Goal: Information Seeking & Learning: Learn about a topic

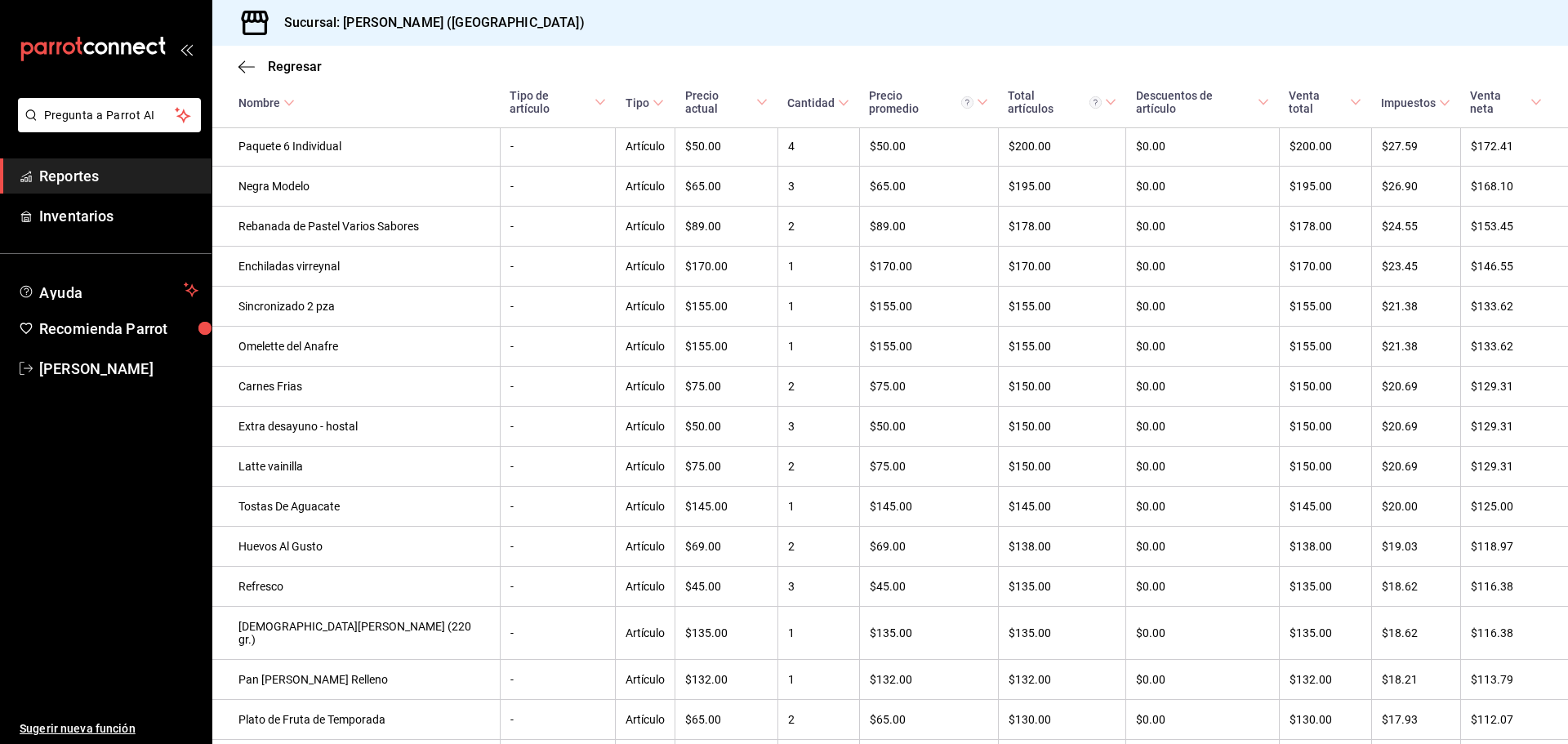
scroll to position [2126, 0]
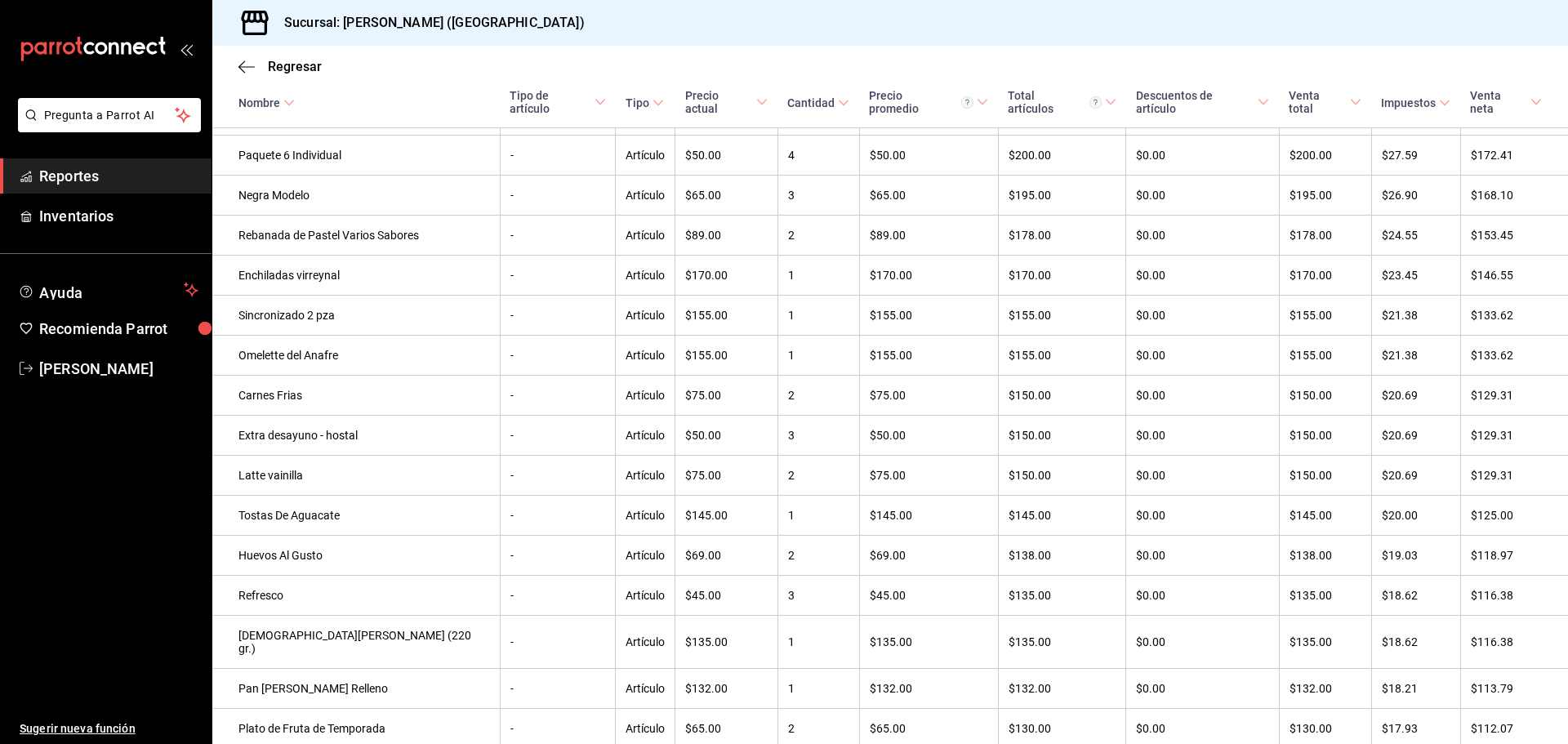
click at [112, 170] on span "Reportes" at bounding box center [119, 176] width 159 height 22
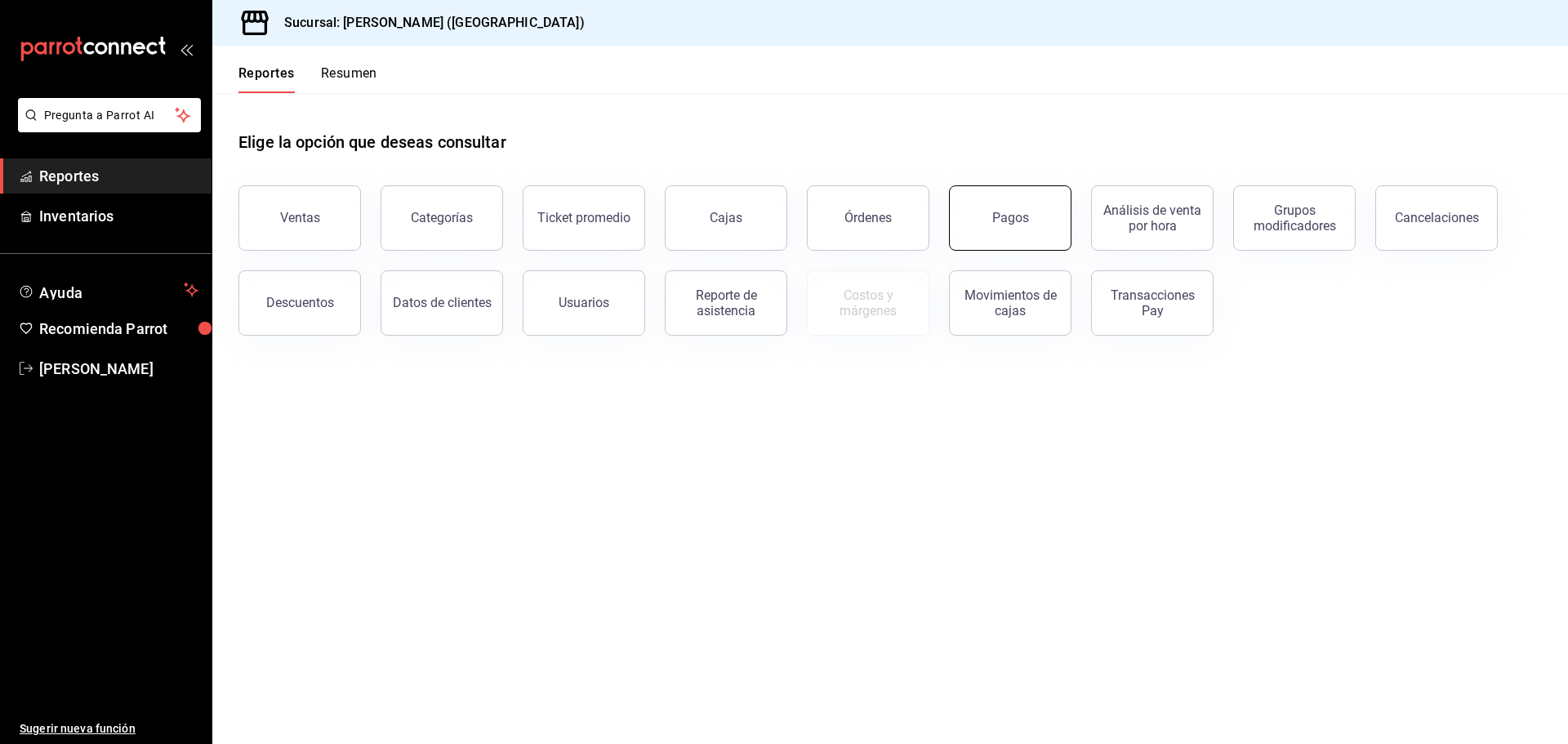
click at [1031, 243] on button "Pagos" at bounding box center [1010, 218] width 123 height 65
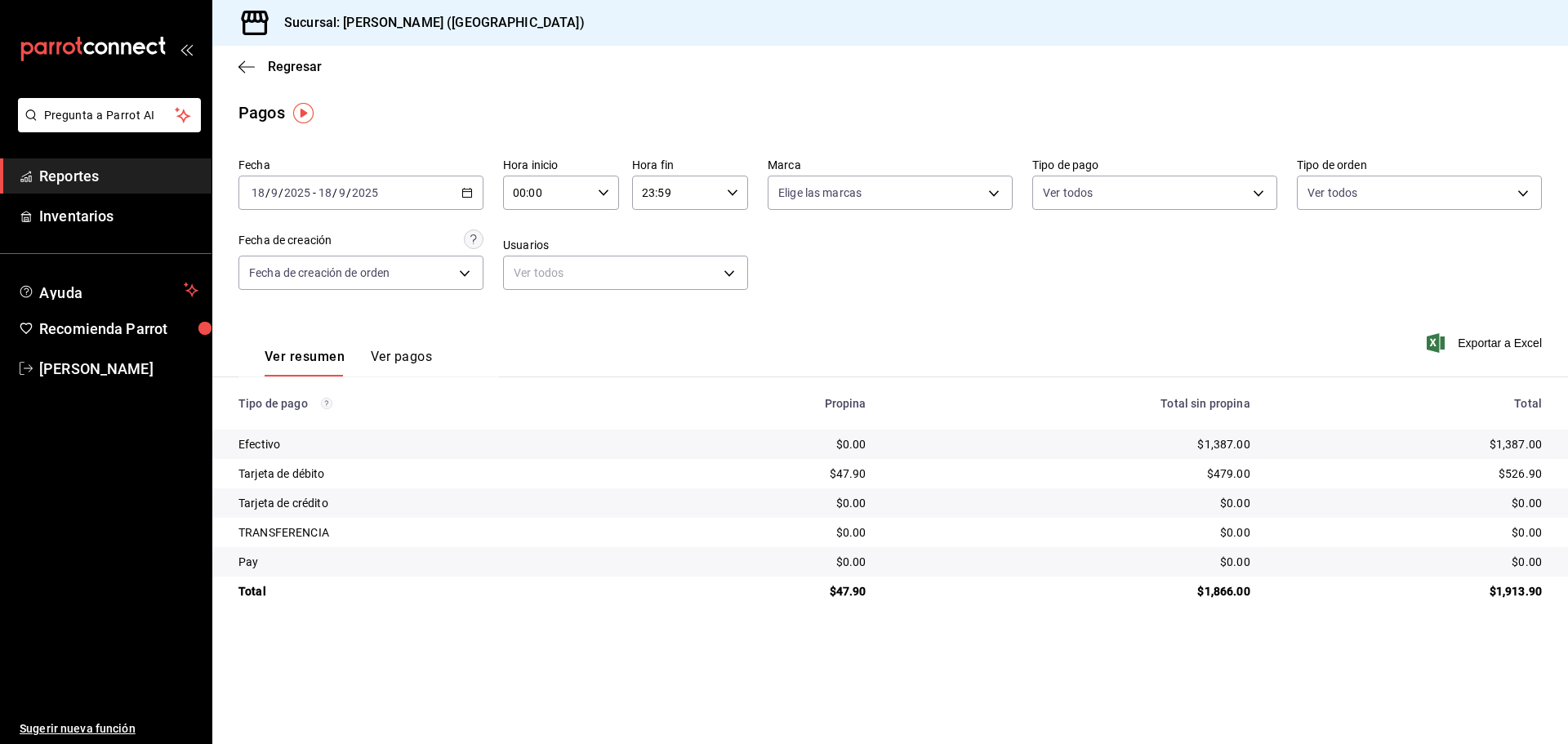
click at [103, 189] on link "Reportes" at bounding box center [106, 175] width 211 height 35
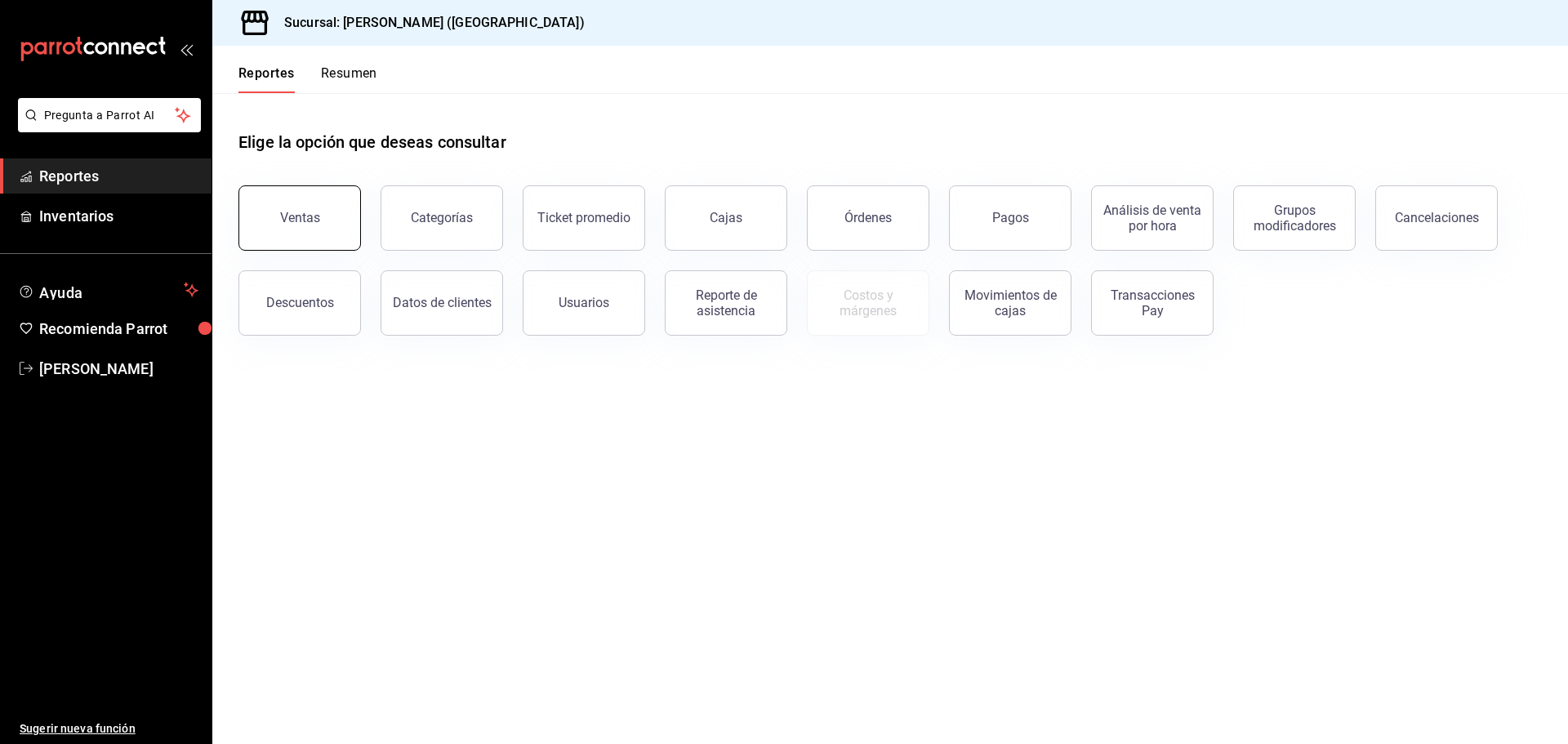
click at [290, 224] on div "Ventas" at bounding box center [300, 217] width 40 height 15
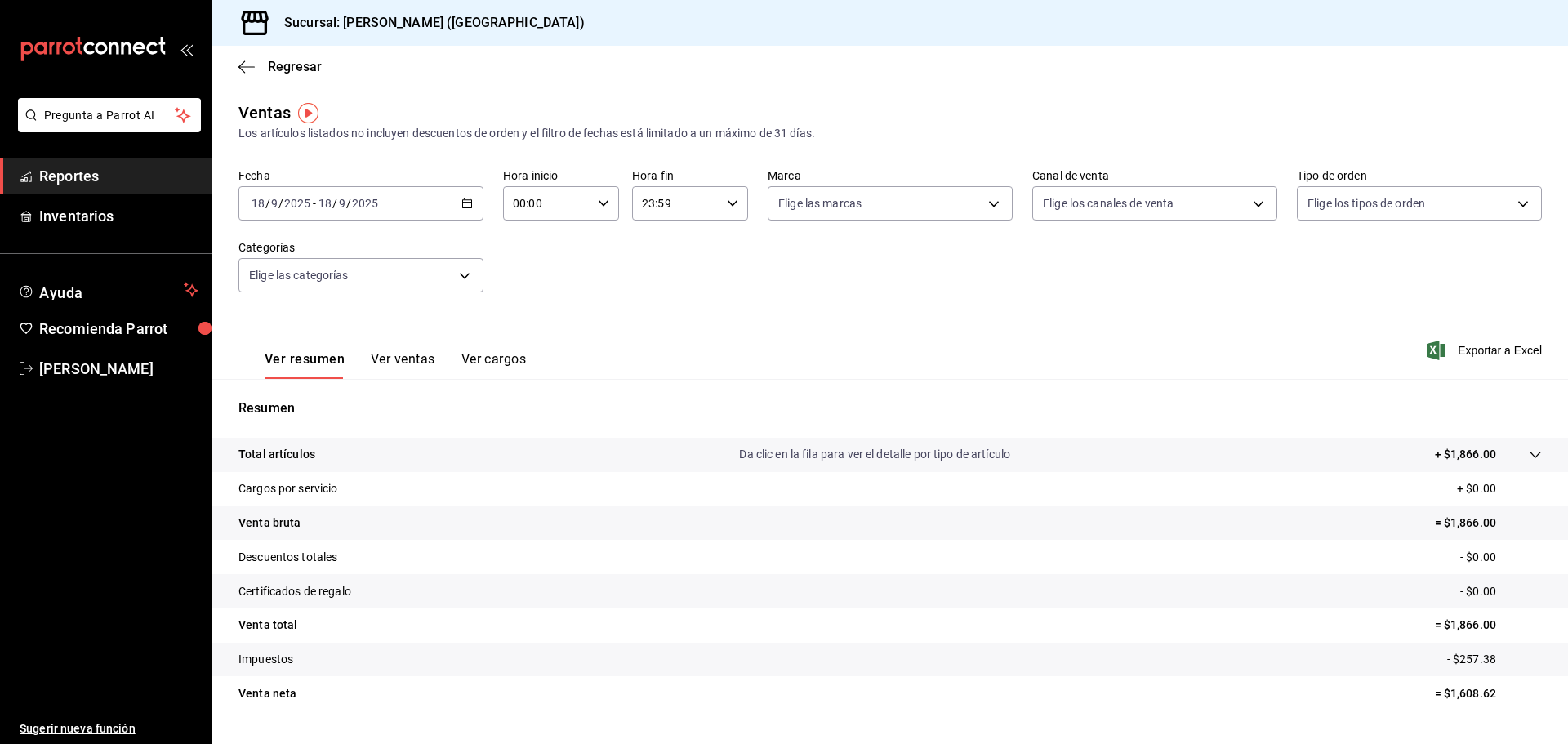
click at [460, 211] on div "[DATE] [DATE] - [DATE] [DATE]" at bounding box center [361, 204] width 245 height 34
click at [325, 395] on span "Rango de fechas" at bounding box center [315, 399] width 126 height 17
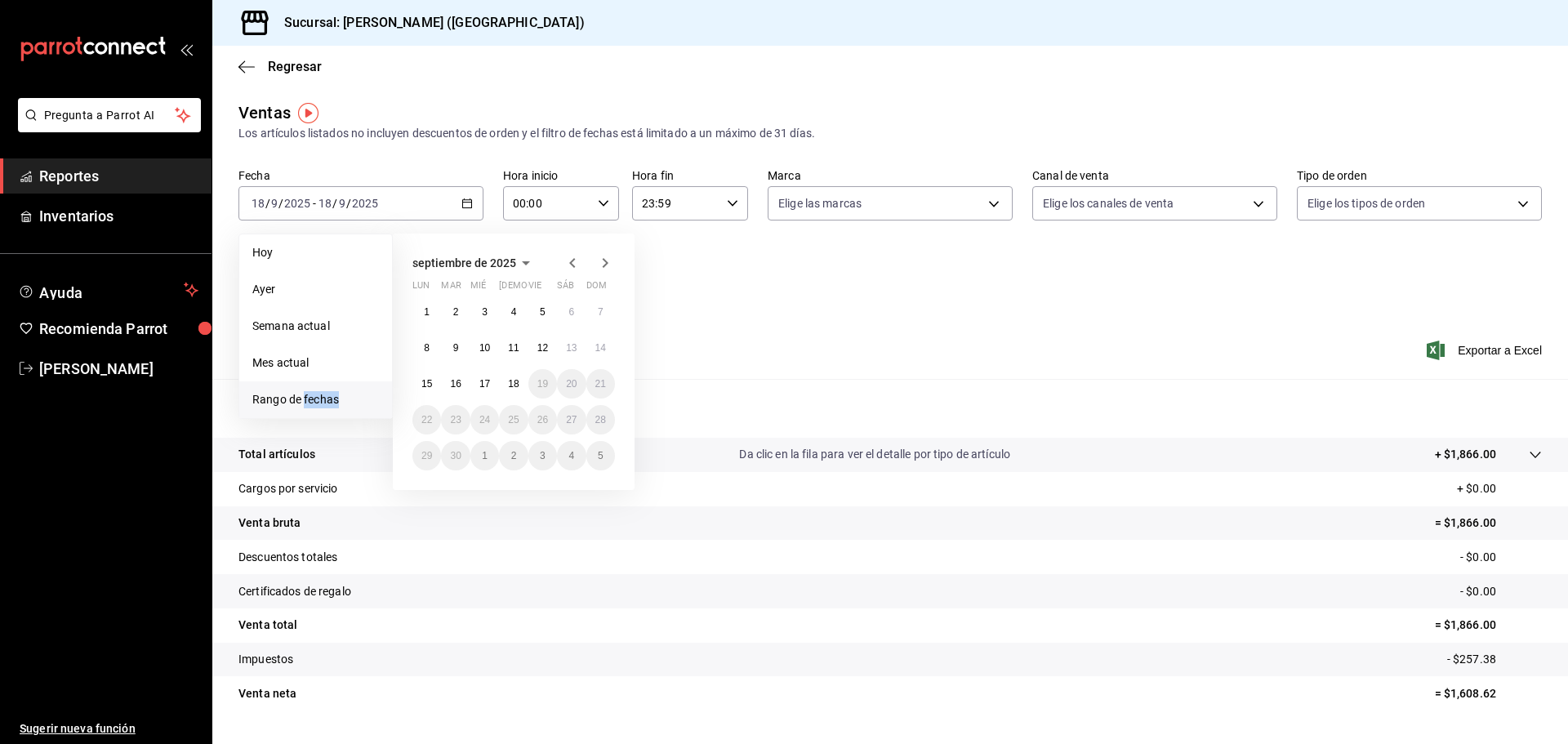
click at [325, 395] on span "Rango de fechas" at bounding box center [315, 399] width 126 height 17
click at [426, 308] on abbr "1" at bounding box center [426, 311] width 6 height 11
click at [511, 382] on abbr "18" at bounding box center [513, 383] width 10 height 11
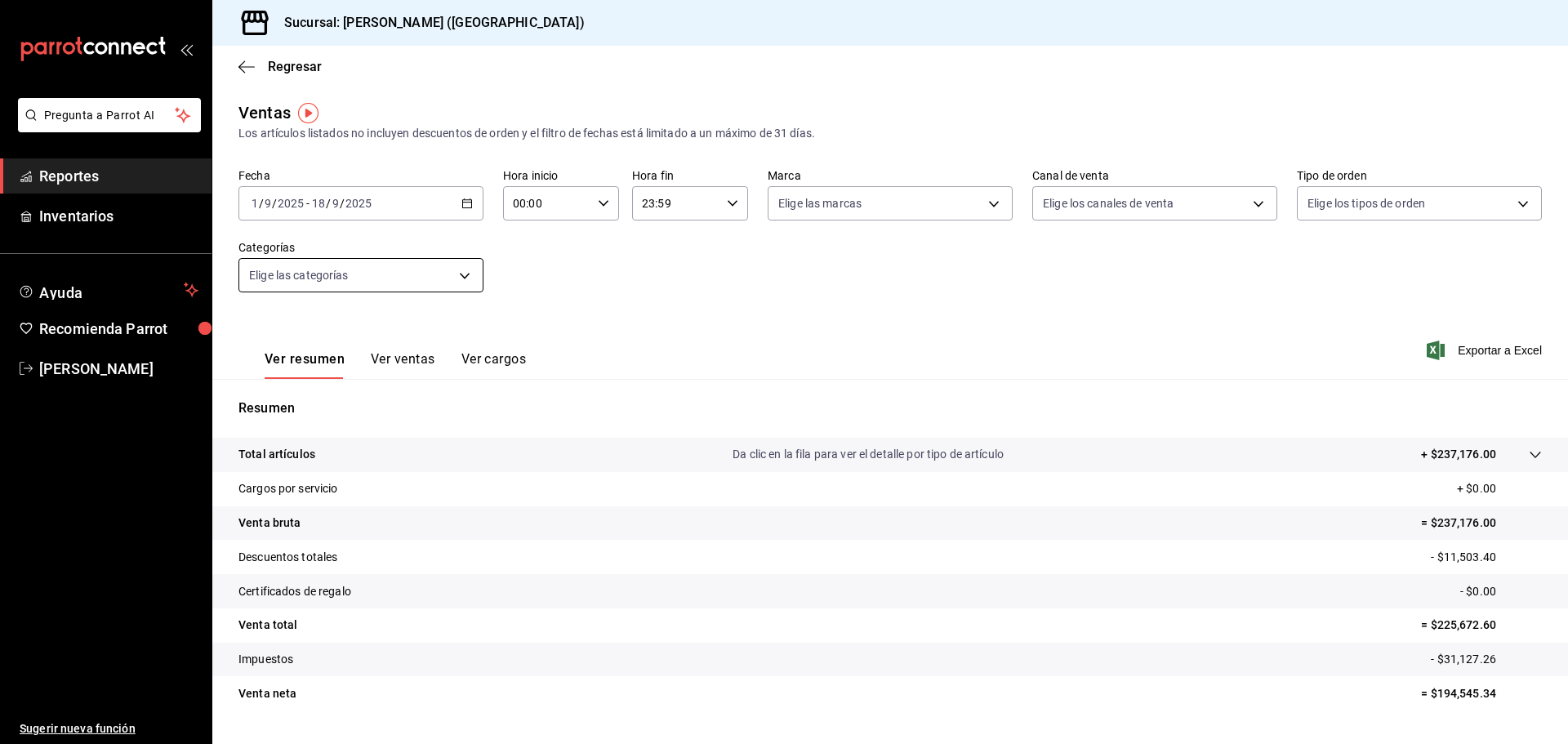
click at [440, 283] on body "Pregunta a Parrot AI Reportes Inventarios Ayuda Recomienda Parrot [PERSON_NAME]…" at bounding box center [784, 372] width 1568 height 744
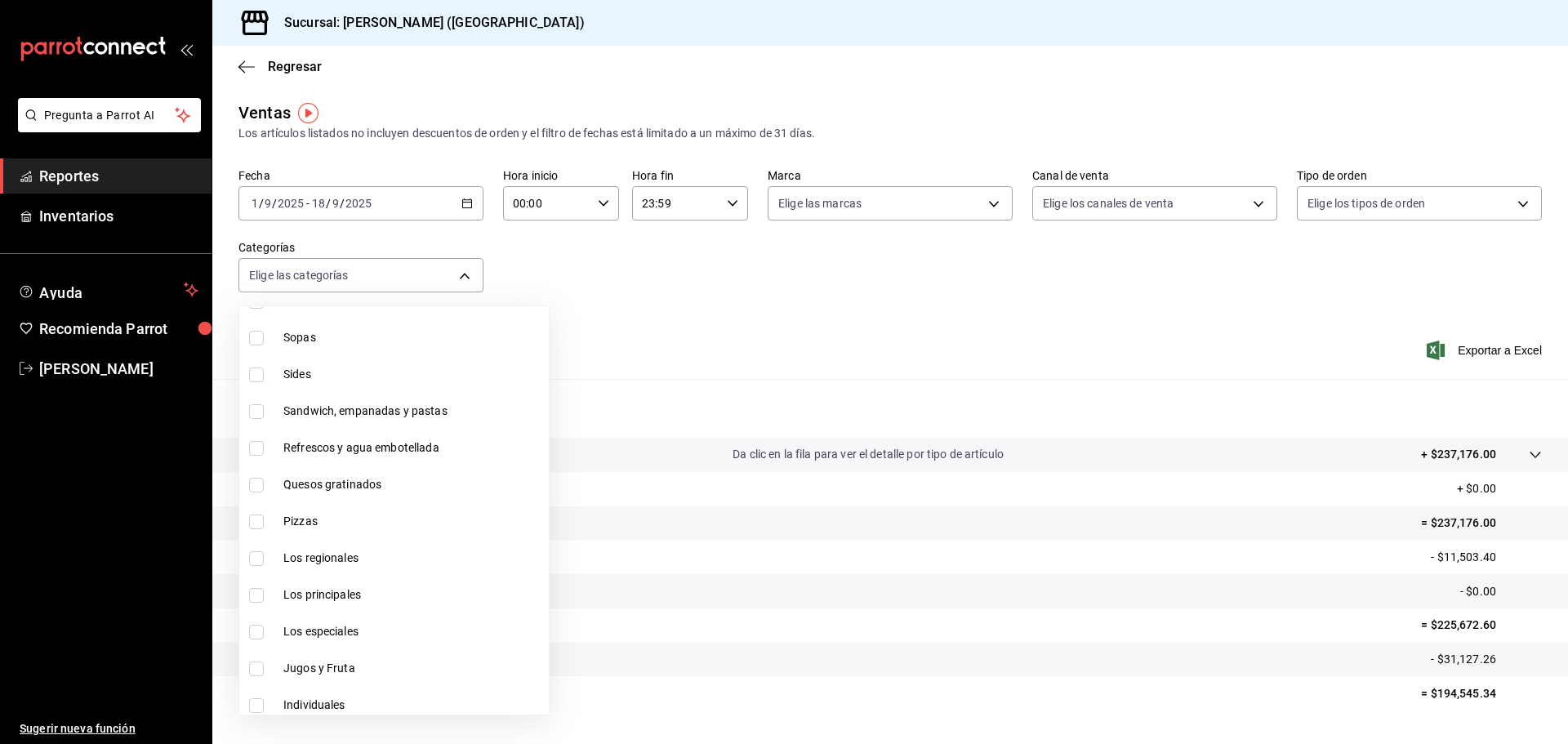
scroll to position [1552, 0]
click at [413, 416] on span "Refrescos y agua embotellada" at bounding box center [412, 411] width 259 height 17
type input "0211dea7-b21b-445f-9094-81184aec1863"
checkbox input "true"
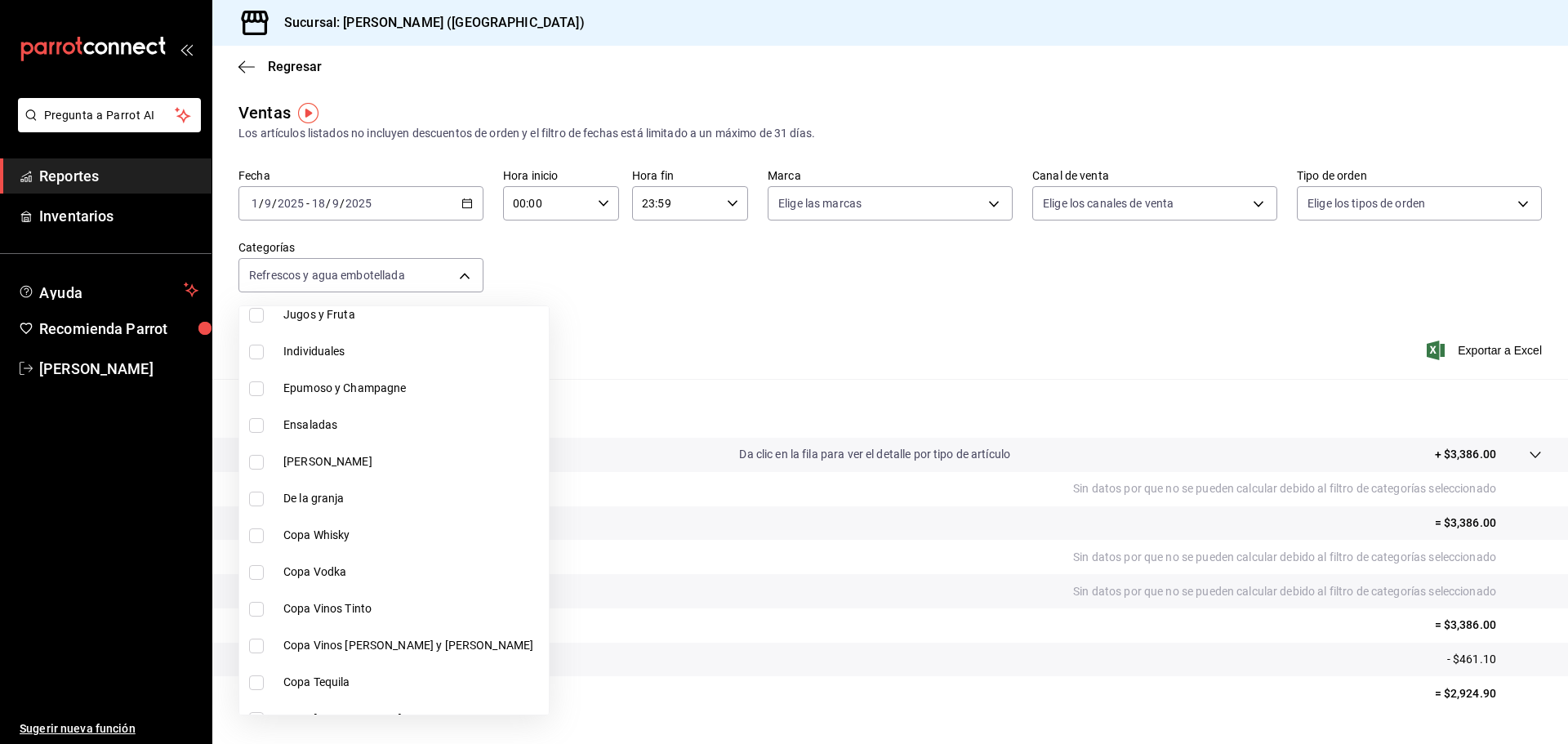
scroll to position [1878, 0]
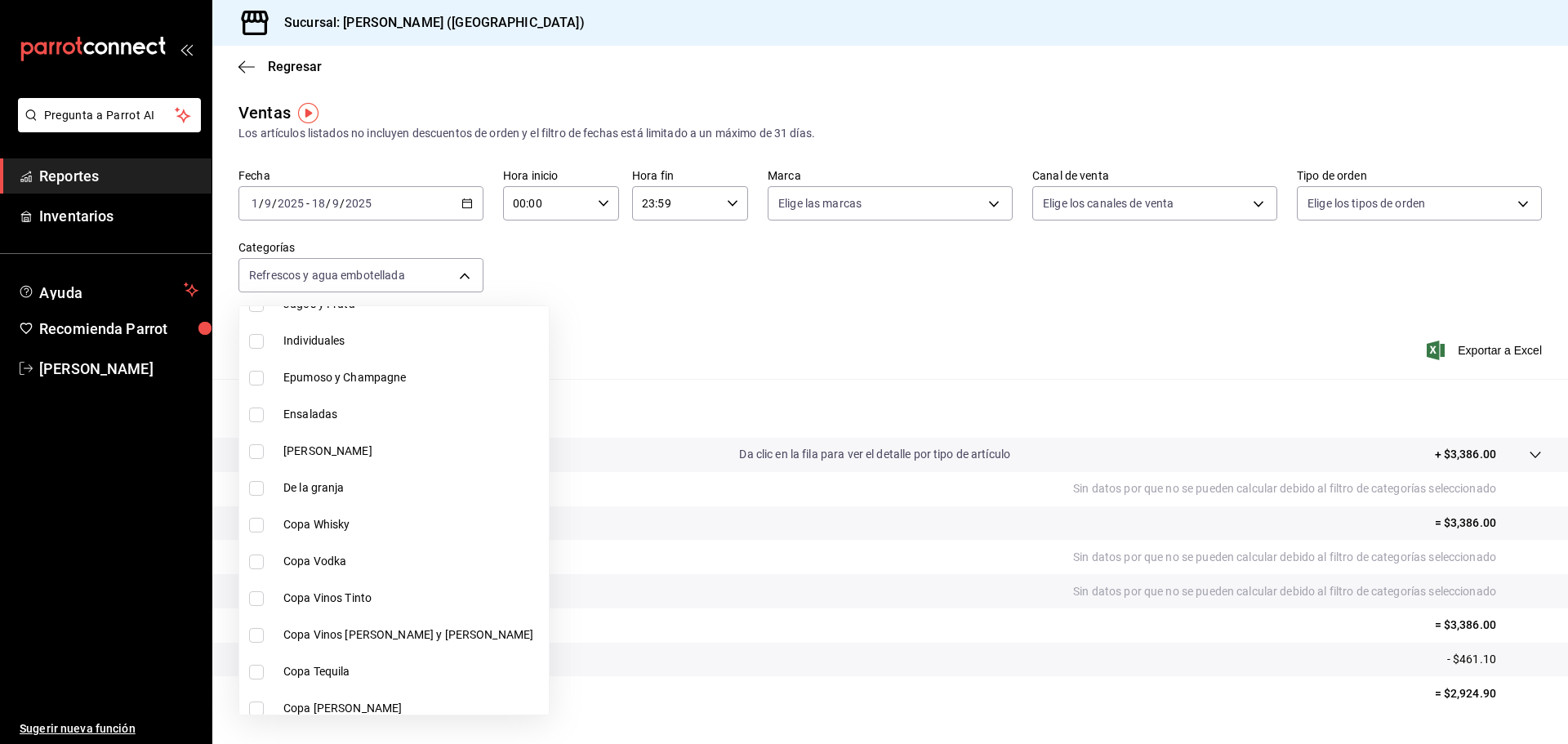
click at [363, 381] on span "Epumoso y Champagne" at bounding box center [412, 378] width 259 height 17
type input "0211dea7-b21b-445f-9094-81184aec1863,f2ea2aa3-e8be-44fc-bbc5-c45e08968c51"
checkbox input "true"
drag, startPoint x: 355, startPoint y: 524, endPoint x: 357, endPoint y: 555, distance: 31.1
click at [355, 523] on span "Copa Whisky" at bounding box center [412, 525] width 259 height 17
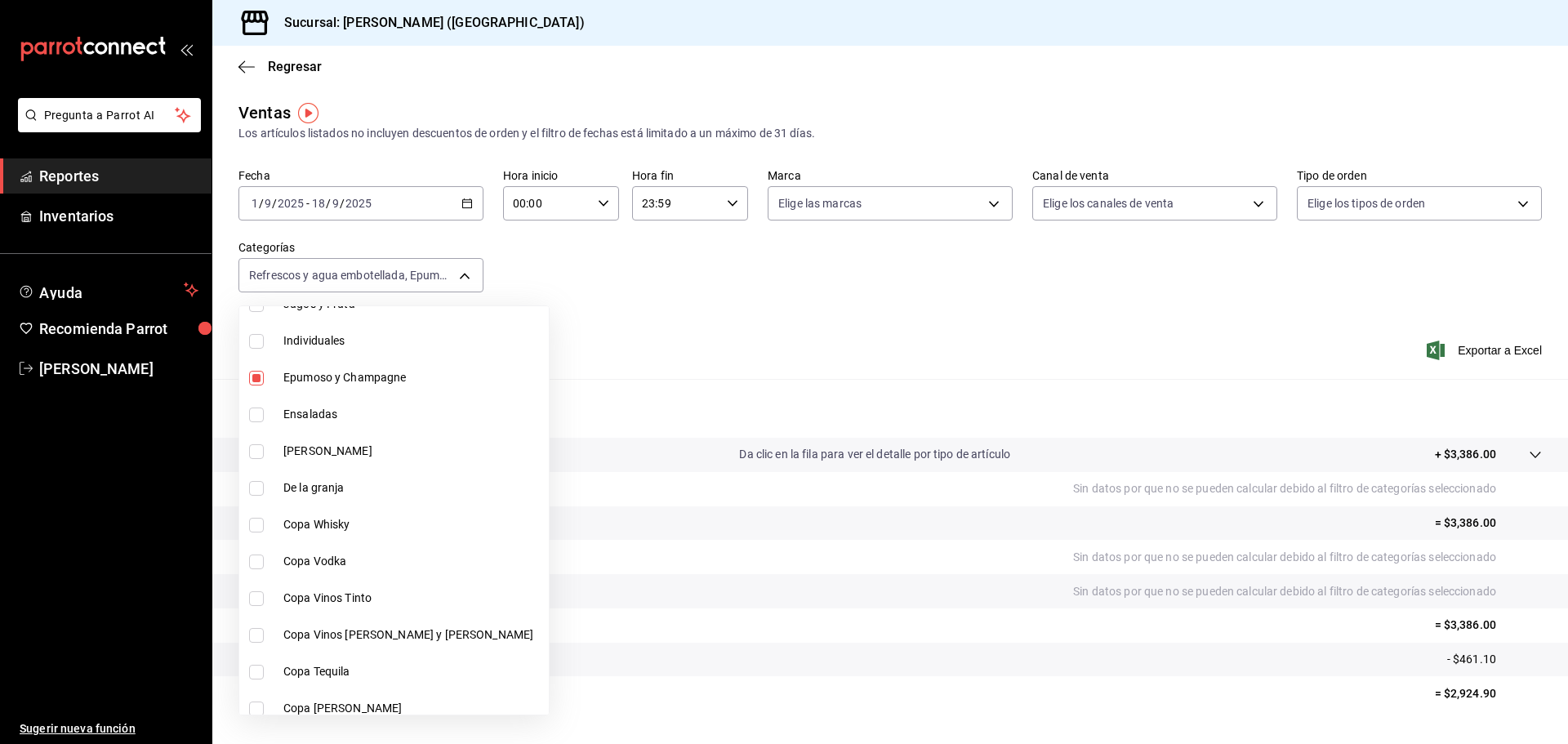
type input "0211dea7-b21b-445f-9094-81184aec1863,f2ea2aa3-e8be-44fc-bbc5-c45e08968c51,a30c7…"
checkbox input "true"
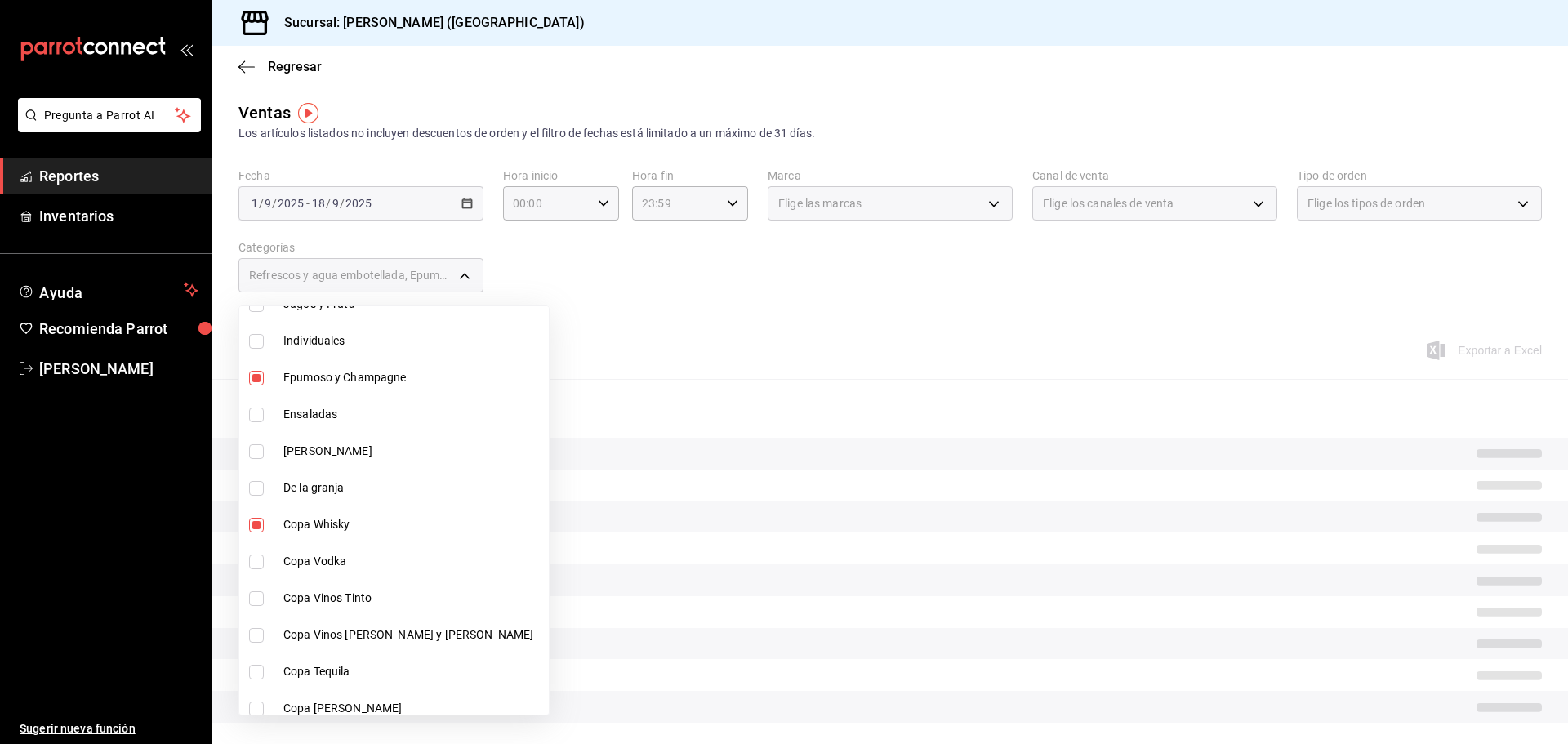
drag, startPoint x: 363, startPoint y: 560, endPoint x: 374, endPoint y: 590, distance: 32.0
click at [364, 564] on span "Copa Vodka" at bounding box center [412, 561] width 259 height 17
type input "0211dea7-b21b-445f-9094-81184aec1863,f2ea2aa3-e8be-44fc-bbc5-c45e08968c51,a30c7…"
checkbox input "true"
drag, startPoint x: 374, startPoint y: 590, endPoint x: 376, endPoint y: 632, distance: 42.0
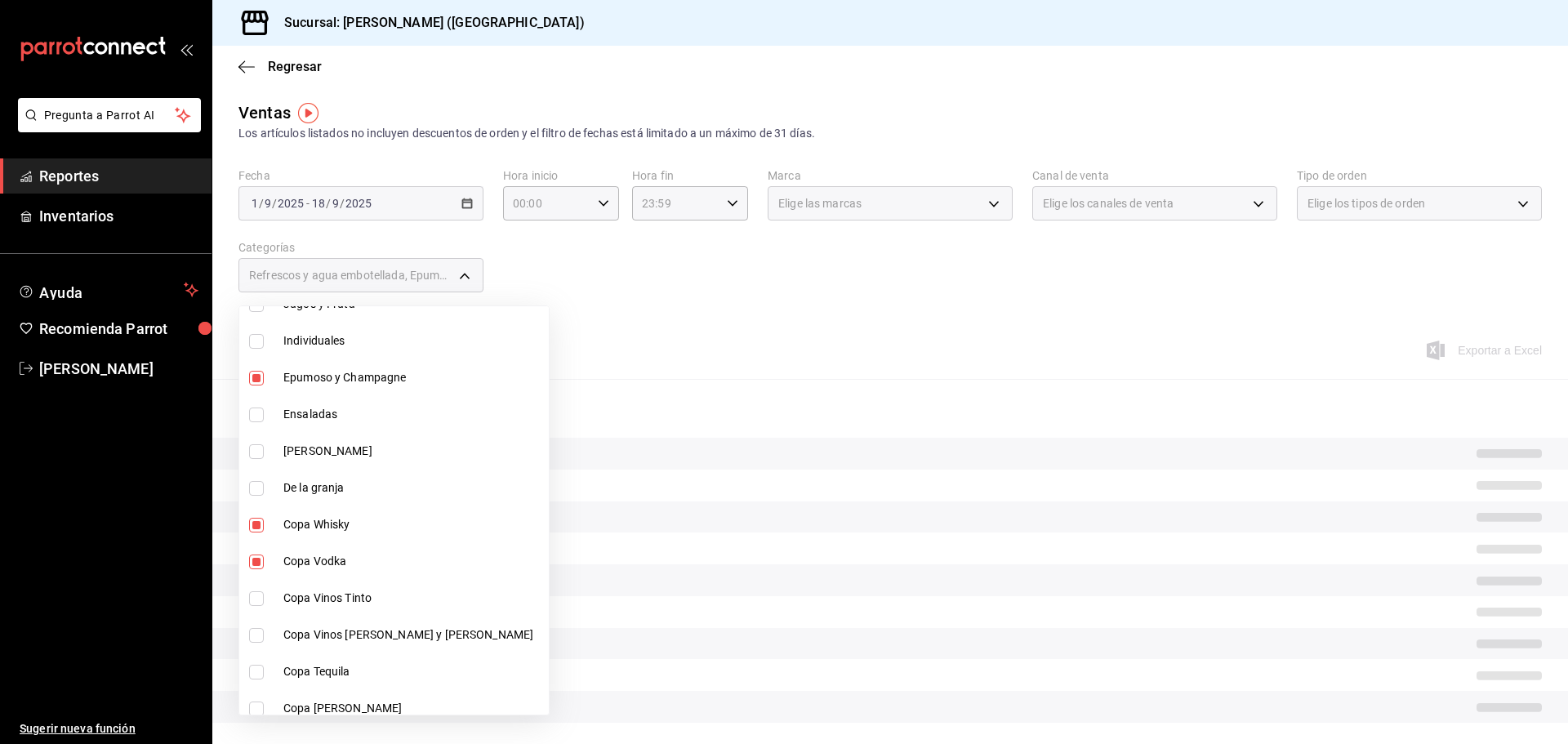
click at [374, 593] on span "Copa Vinos Tinto" at bounding box center [412, 598] width 259 height 17
type input "0211dea7-b21b-445f-9094-81184aec1863,f2ea2aa3-e8be-44fc-bbc5-c45e08968c51,a30c7…"
checkbox input "true"
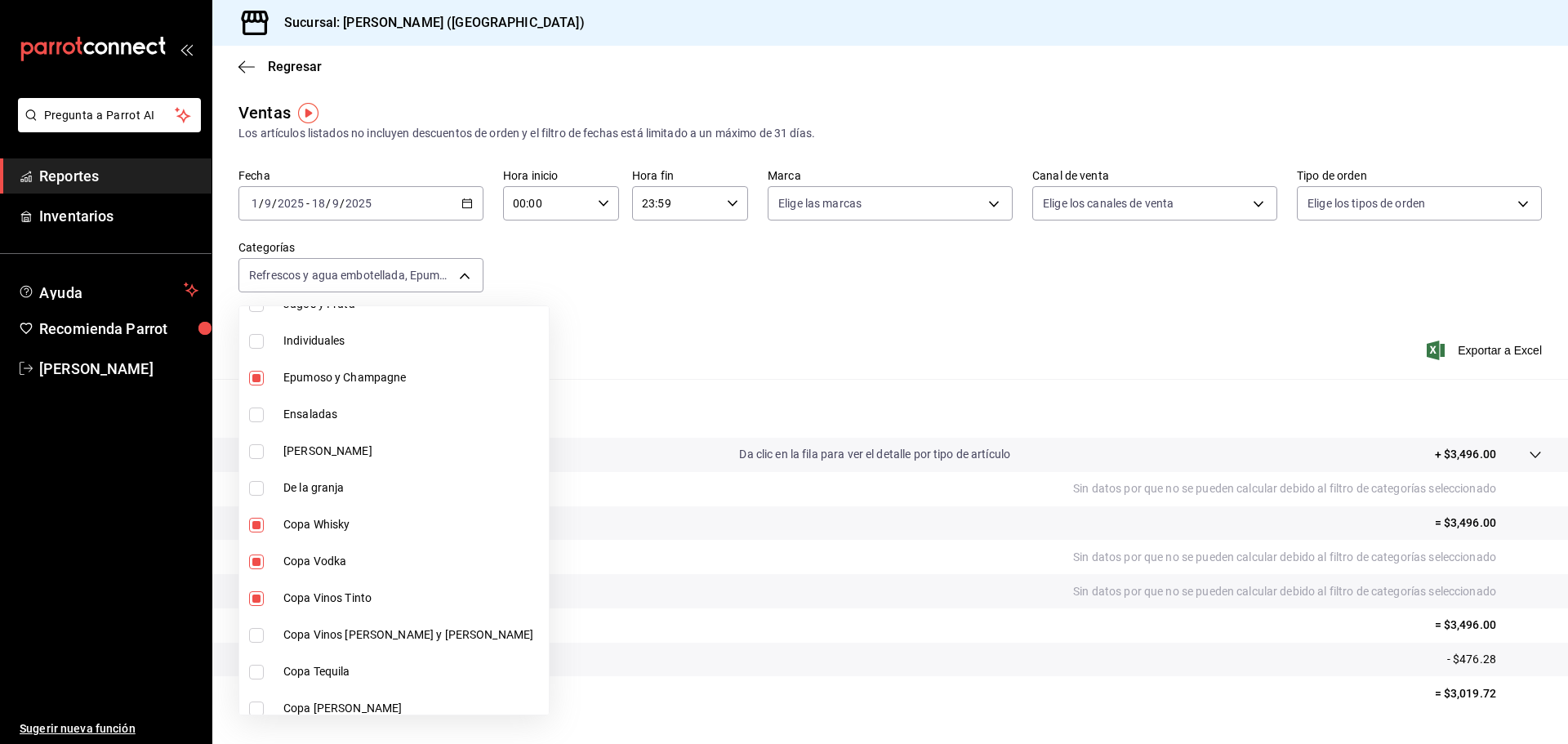
drag, startPoint x: 376, startPoint y: 635, endPoint x: 367, endPoint y: 675, distance: 41.0
click at [376, 636] on span "Copa Vinos [PERSON_NAME] y [PERSON_NAME]" at bounding box center [412, 635] width 259 height 17
type input "0211dea7-b21b-445f-9094-81184aec1863,f2ea2aa3-e8be-44fc-bbc5-c45e08968c51,a30c7…"
checkbox input "true"
drag, startPoint x: 367, startPoint y: 676, endPoint x: 366, endPoint y: 710, distance: 34.0
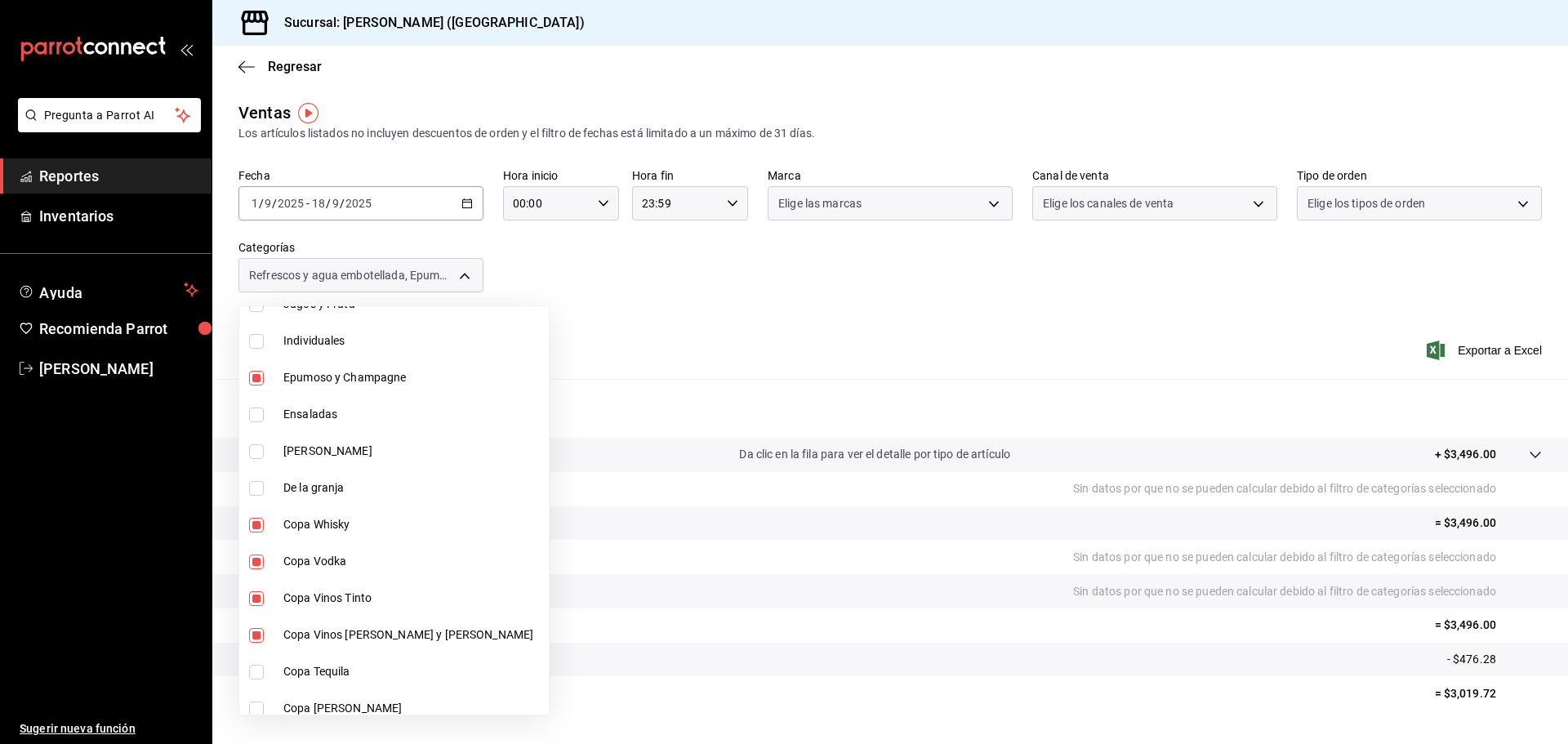
click at [367, 683] on li "Copa Tequila" at bounding box center [394, 671] width 309 height 37
type input "0211dea7-b21b-445f-9094-81184aec1863,f2ea2aa3-e8be-44fc-bbc5-c45e08968c51,a30c7…"
checkbox input "true"
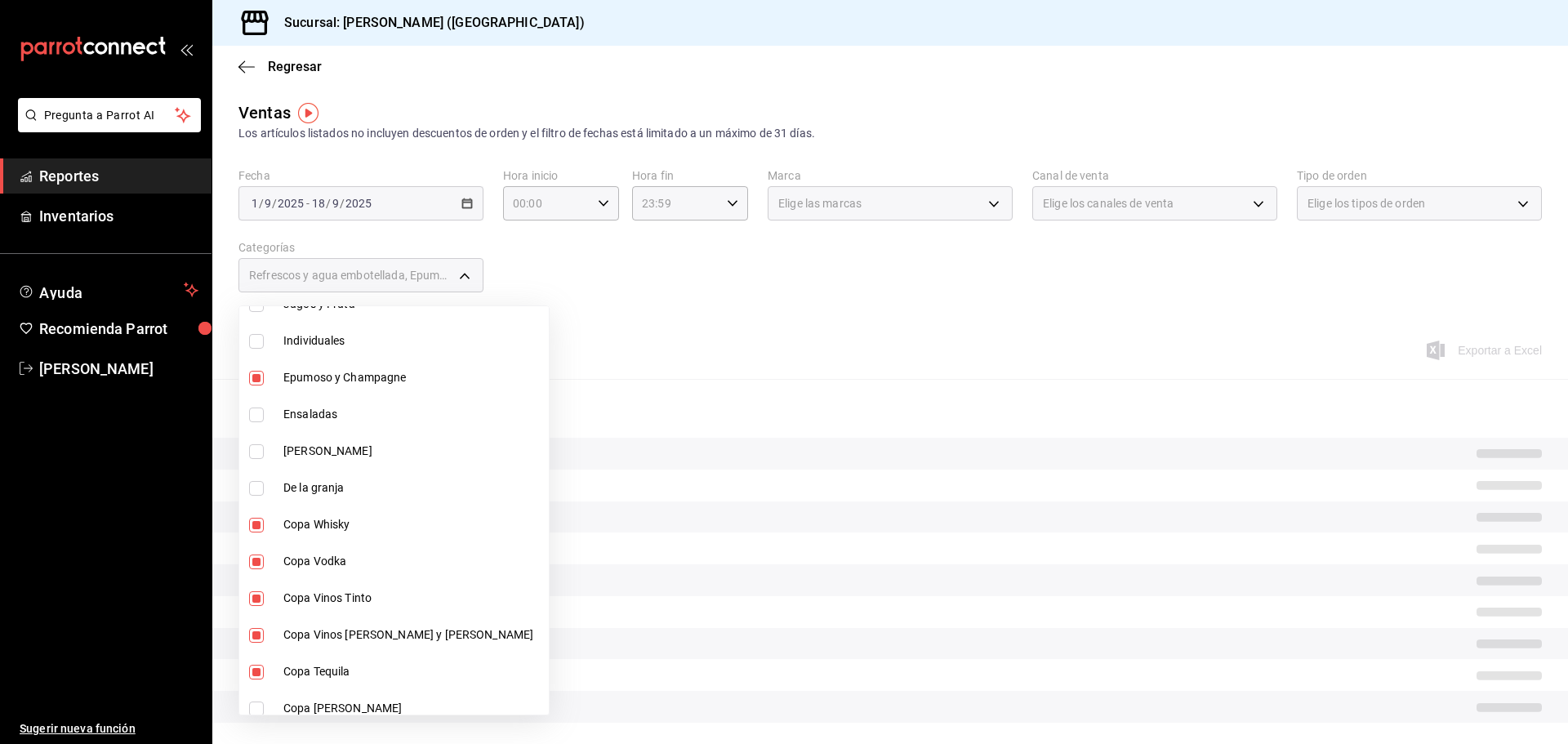
click at [366, 710] on span "Copa [PERSON_NAME]" at bounding box center [412, 709] width 259 height 17
type input "0211dea7-b21b-445f-9094-81184aec1863,f2ea2aa3-e8be-44fc-bbc5-c45e08968c51,a30c7…"
checkbox input "true"
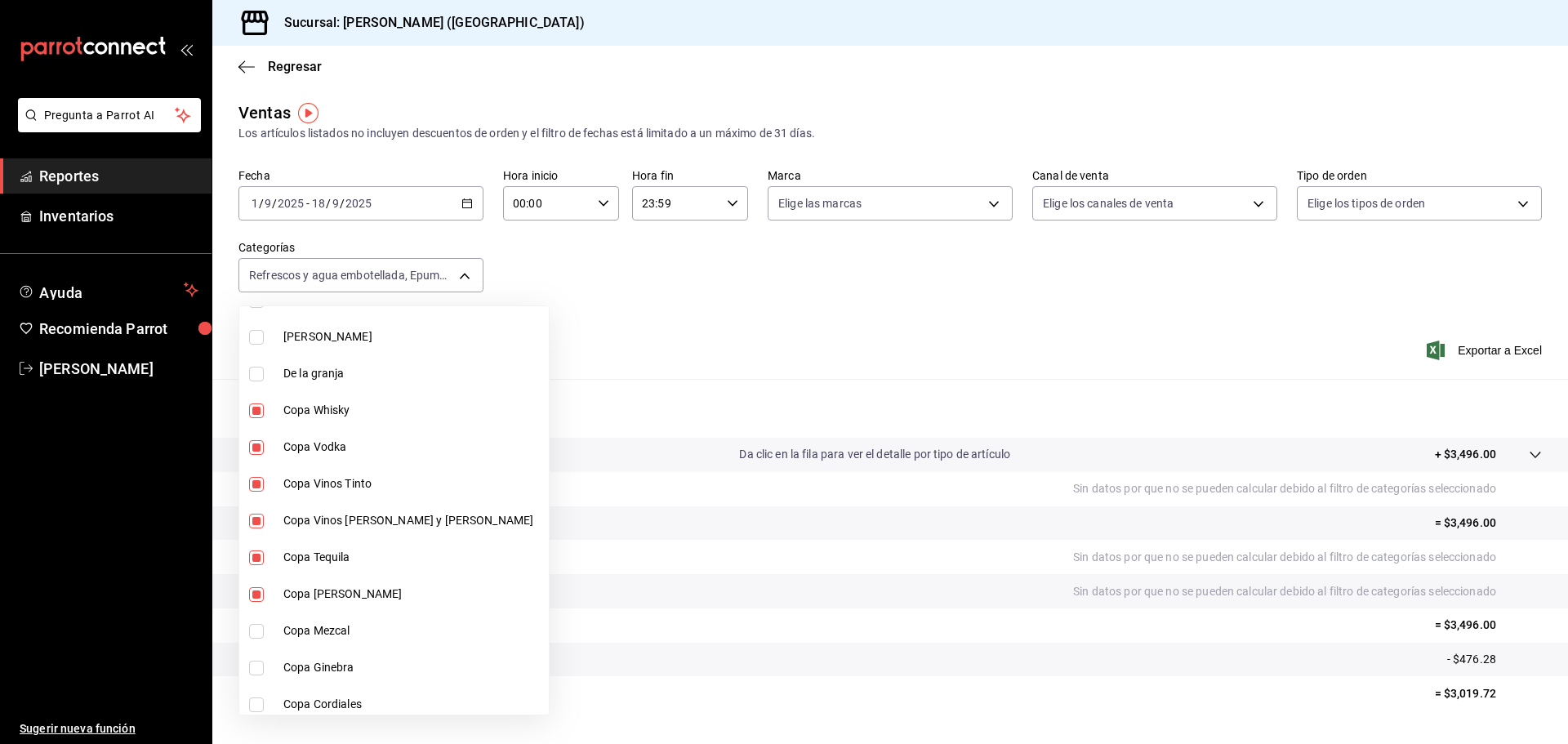
scroll to position [2123, 0]
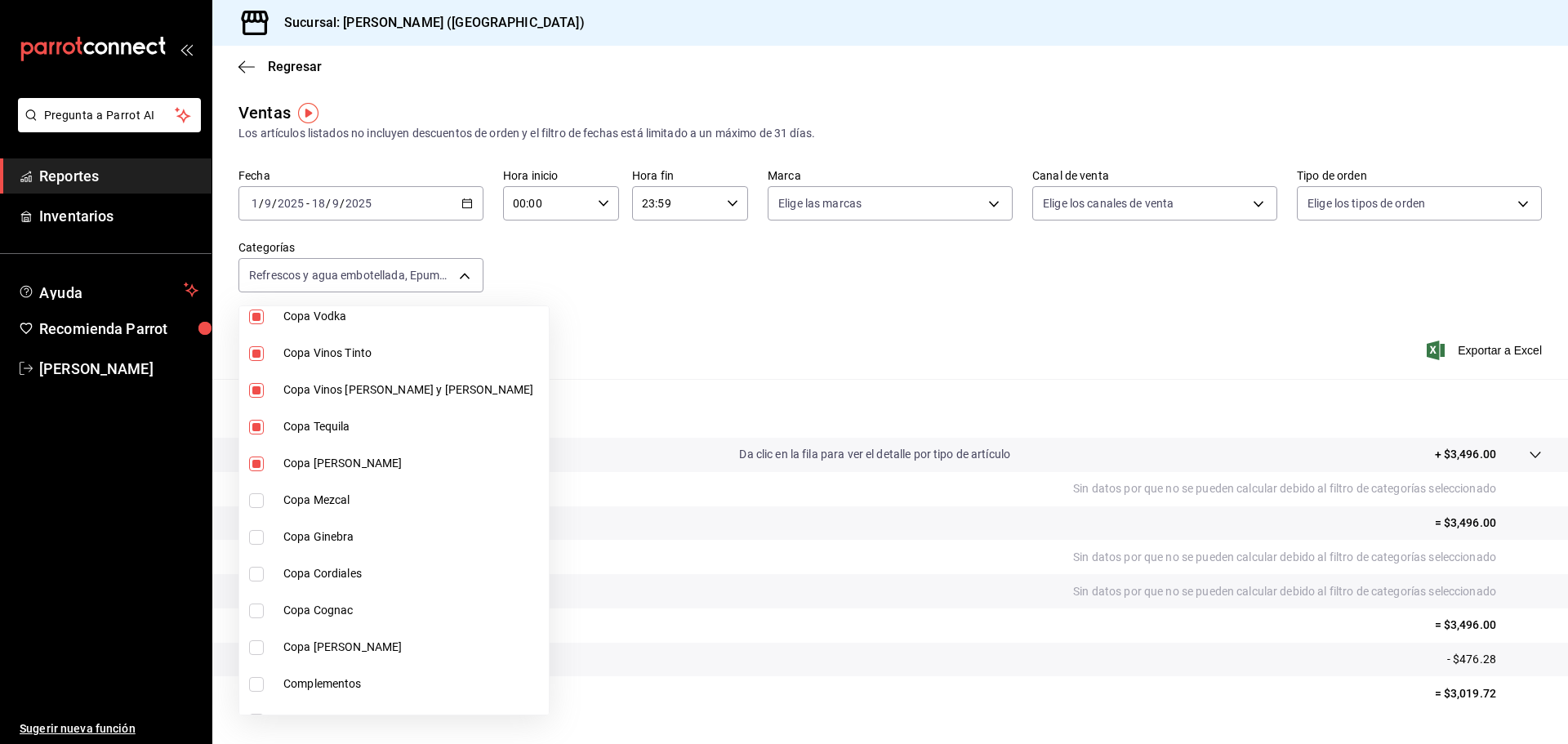
drag, startPoint x: 369, startPoint y: 497, endPoint x: 360, endPoint y: 524, distance: 28.5
click at [366, 497] on span "Copa Mezcal" at bounding box center [412, 500] width 259 height 17
type input "0211dea7-b21b-445f-9094-81184aec1863,f2ea2aa3-e8be-44fc-bbc5-c45e08968c51,a30c7…"
checkbox input "true"
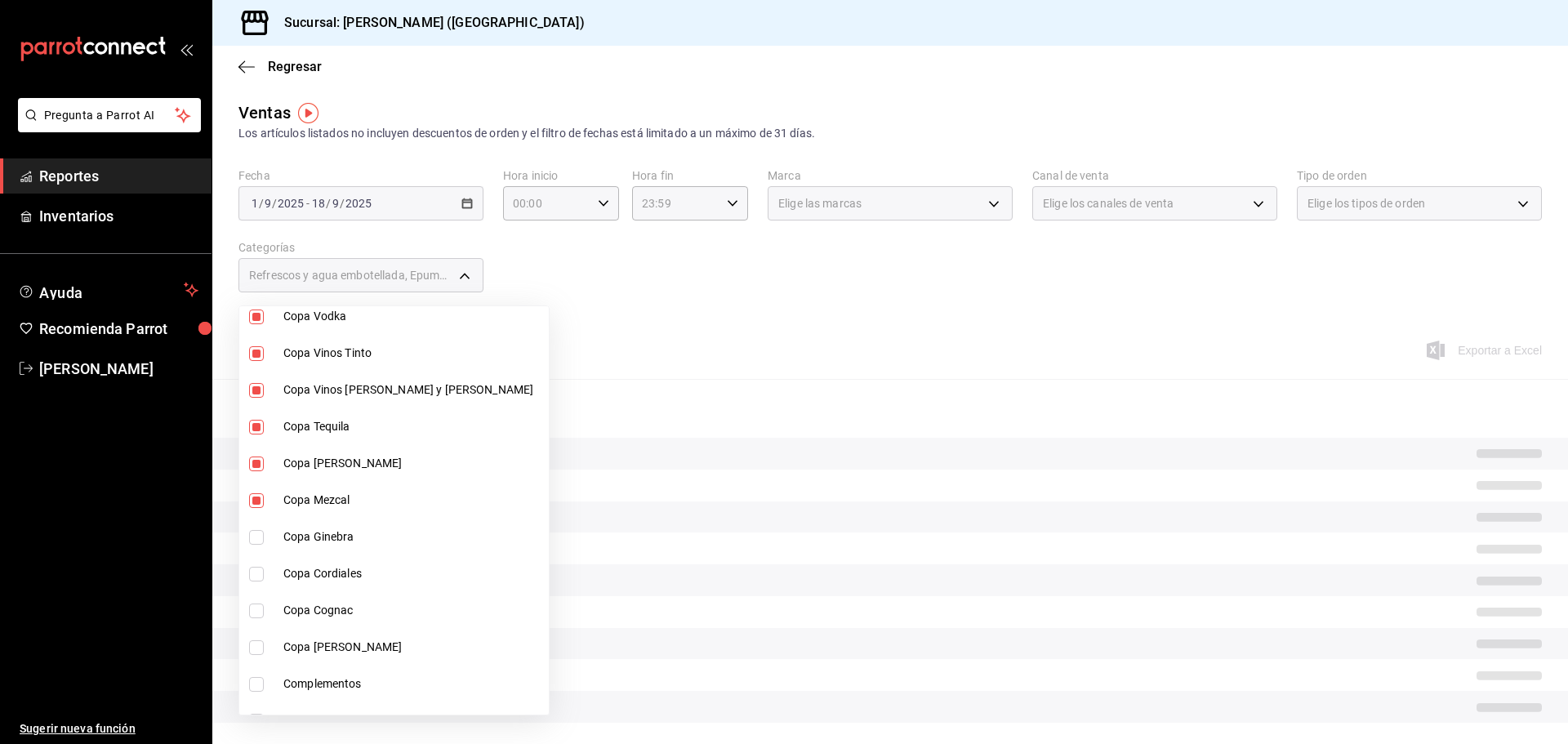
click at [359, 528] on li "Copa Ginebra" at bounding box center [394, 537] width 309 height 37
type input "0211dea7-b21b-445f-9094-81184aec1863,f2ea2aa3-e8be-44fc-bbc5-c45e08968c51,a30c7…"
checkbox input "true"
drag, startPoint x: 366, startPoint y: 558, endPoint x: 369, endPoint y: 603, distance: 45.1
click at [365, 563] on li "Copa Cordiales" at bounding box center [394, 573] width 309 height 37
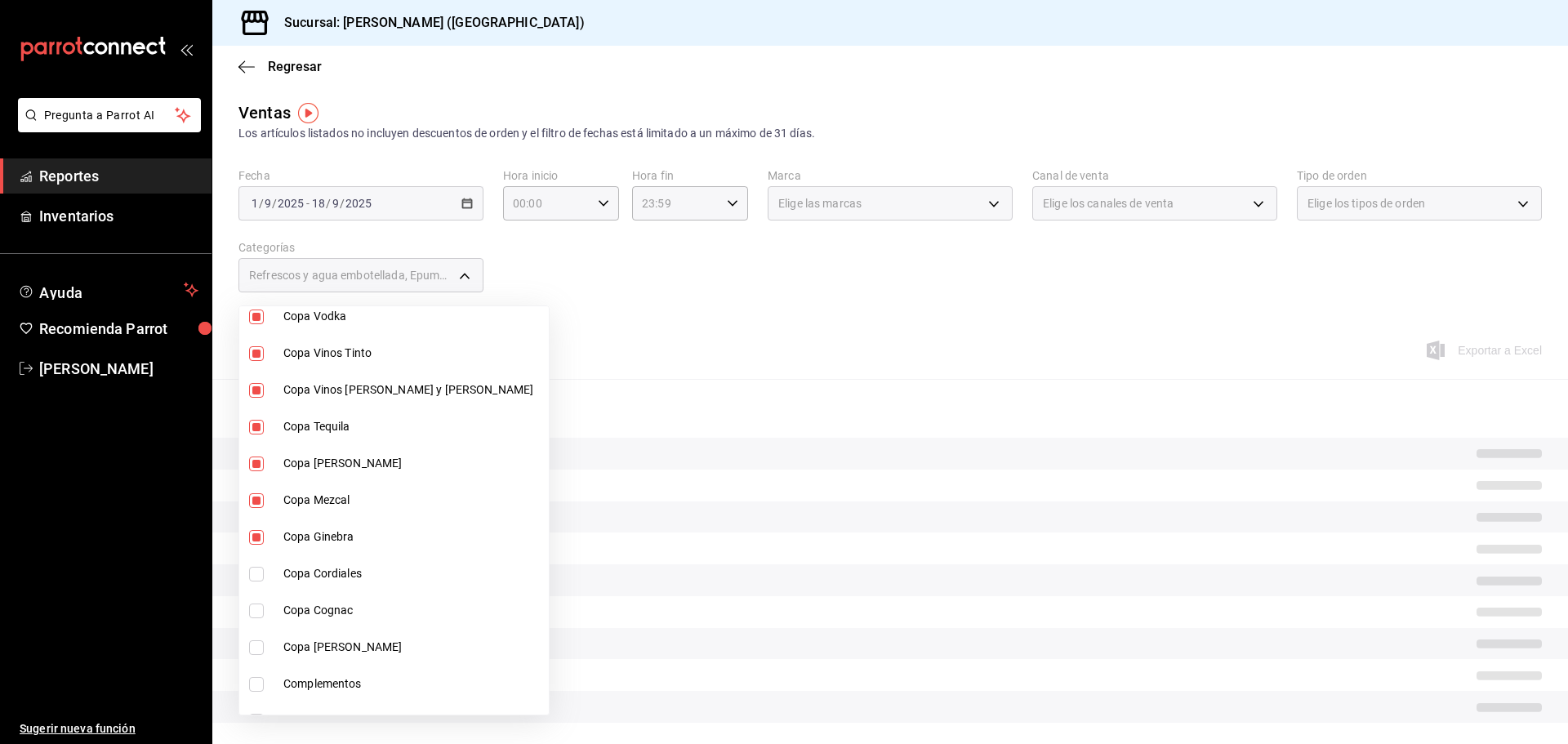
type input "0211dea7-b21b-445f-9094-81184aec1863,f2ea2aa3-e8be-44fc-bbc5-c45e08968c51,a30c7…"
checkbox input "true"
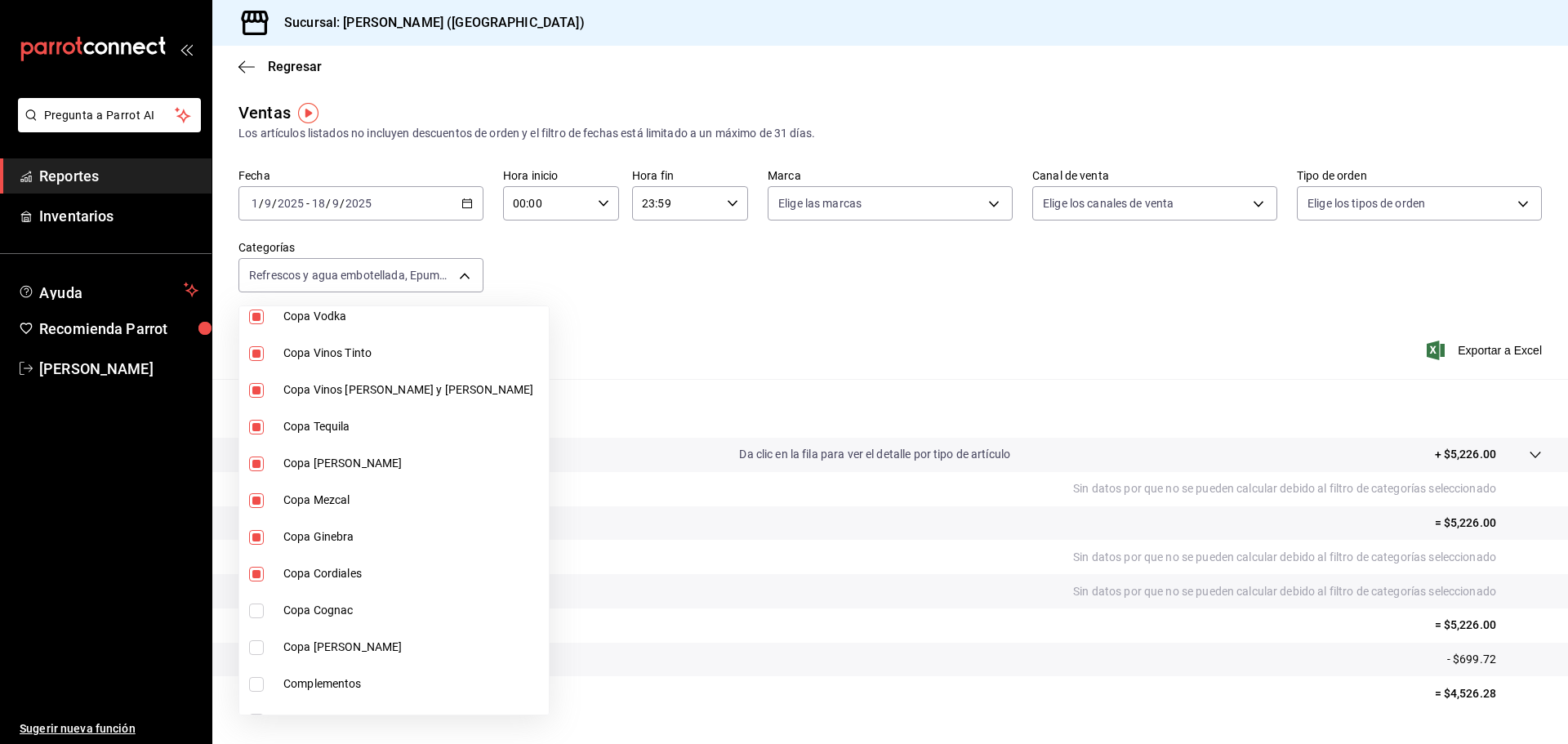
drag, startPoint x: 369, startPoint y: 603, endPoint x: 365, endPoint y: 635, distance: 32.2
click at [368, 607] on span "Copa Cognac" at bounding box center [412, 611] width 259 height 17
type input "0211dea7-b21b-445f-9094-81184aec1863,f2ea2aa3-e8be-44fc-bbc5-c45e08968c51,a30c7…"
checkbox input "true"
click at [366, 640] on li "Copa [PERSON_NAME]" at bounding box center [394, 647] width 309 height 37
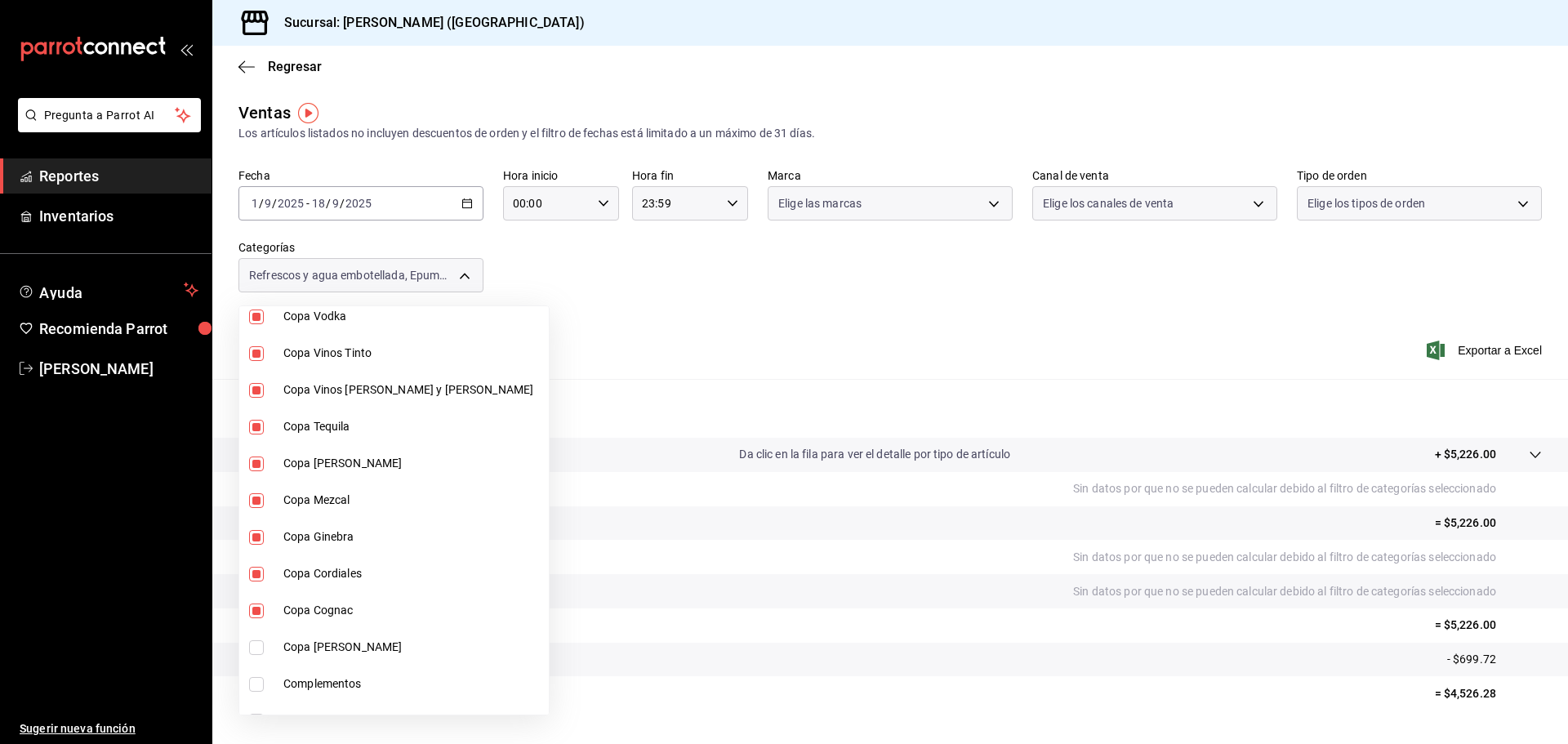
type input "0211dea7-b21b-445f-9094-81184aec1863,f2ea2aa3-e8be-44fc-bbc5-c45e08968c51,a30c7…"
checkbox input "true"
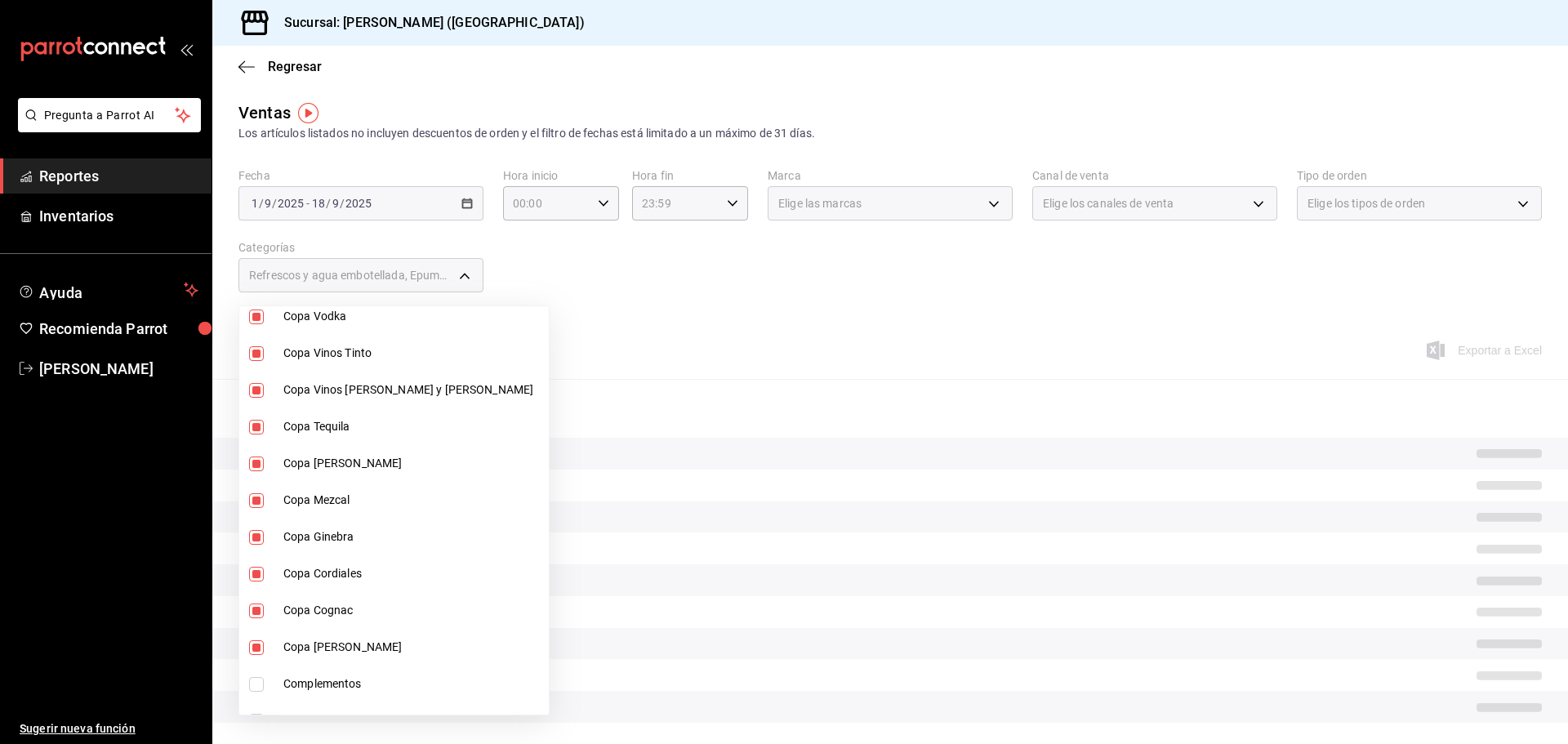
click at [369, 674] on li "Complementos" at bounding box center [394, 684] width 309 height 37
type input "0211dea7-b21b-445f-9094-81184aec1863,f2ea2aa3-e8be-44fc-bbc5-c45e08968c51,a30c7…"
checkbox input "true"
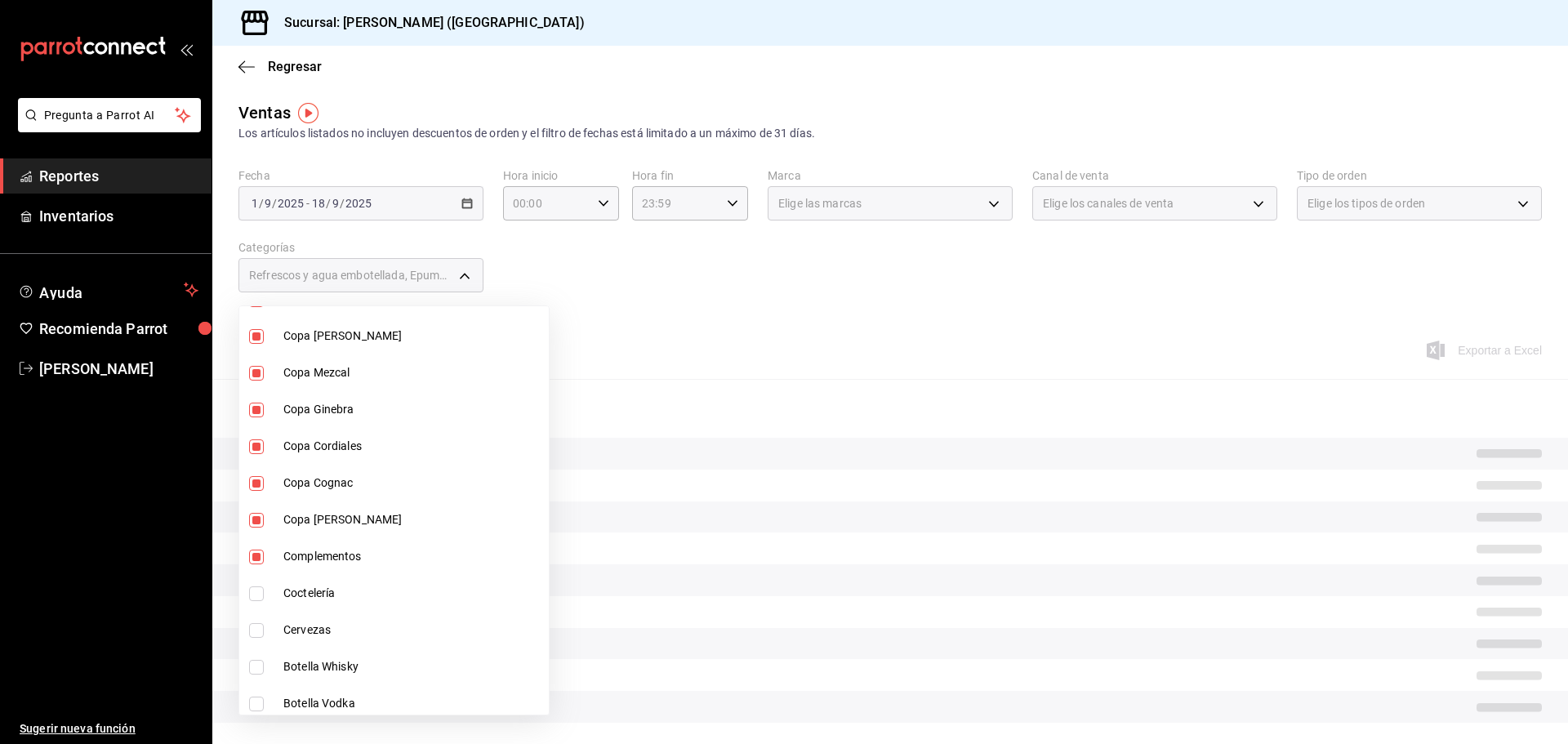
scroll to position [2368, 0]
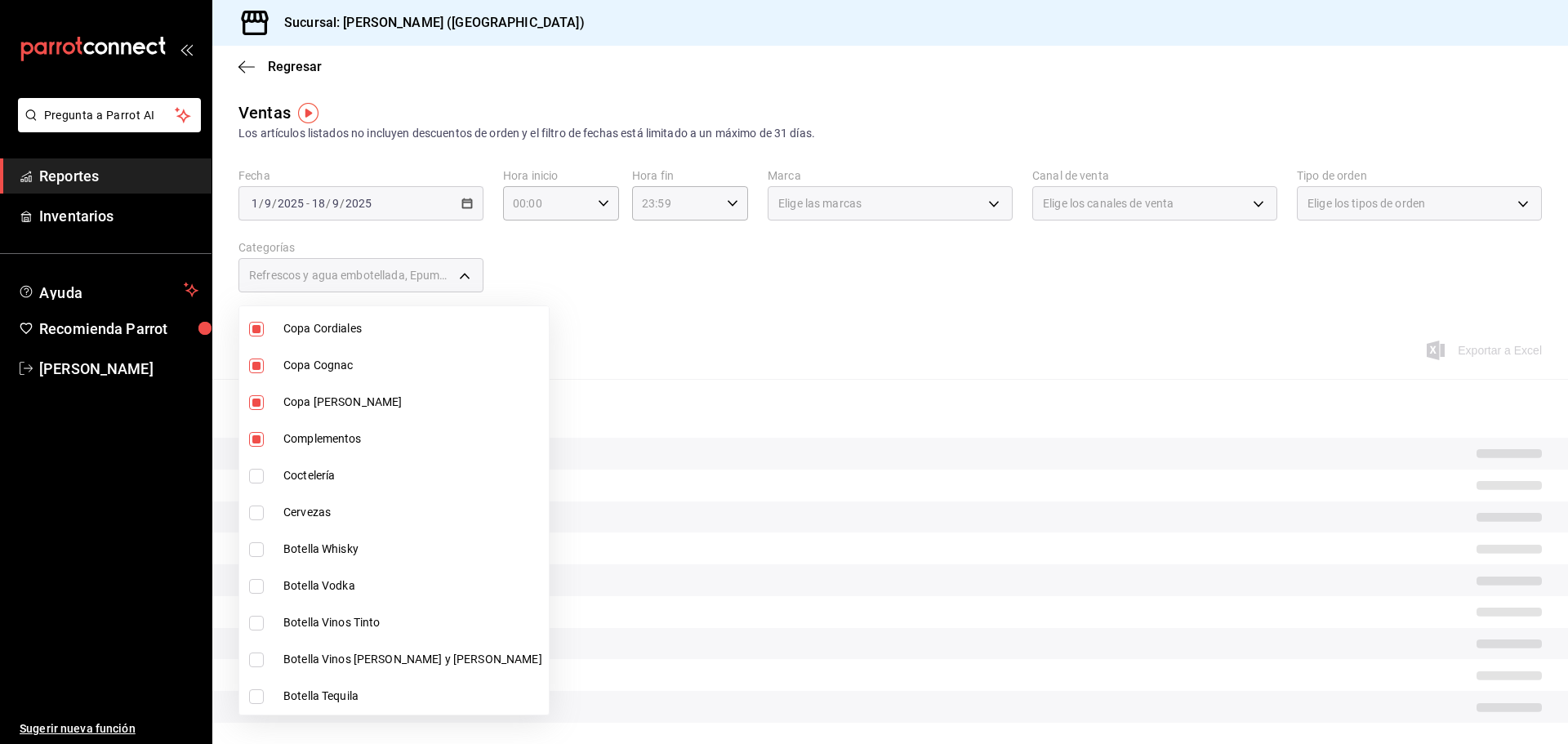
drag, startPoint x: 373, startPoint y: 437, endPoint x: 367, endPoint y: 478, distance: 41.4
click at [370, 437] on span "Complementos" at bounding box center [412, 439] width 259 height 17
type input "0211dea7-b21b-445f-9094-81184aec1863,f2ea2aa3-e8be-44fc-bbc5-c45e08968c51,a30c7…"
checkbox input "false"
click at [367, 478] on span "Coctelería" at bounding box center [412, 476] width 259 height 17
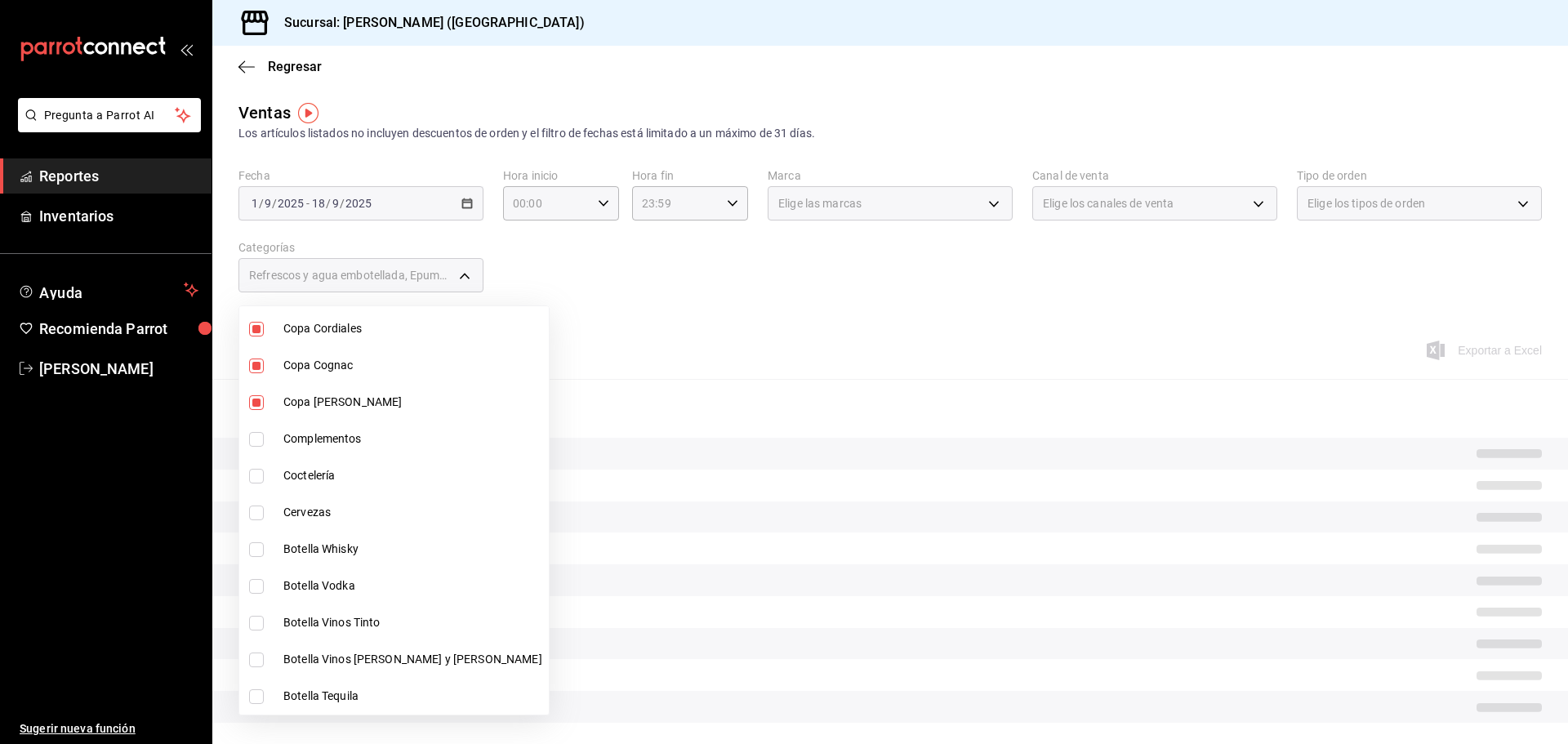
type input "0211dea7-b21b-445f-9094-81184aec1863,f2ea2aa3-e8be-44fc-bbc5-c45e08968c51,a30c7…"
checkbox input "true"
drag, startPoint x: 375, startPoint y: 510, endPoint x: 375, endPoint y: 555, distance: 45.0
click at [375, 512] on span "Cervezas" at bounding box center [412, 512] width 259 height 17
type input "0211dea7-b21b-445f-9094-81184aec1863,f2ea2aa3-e8be-44fc-bbc5-c45e08968c51,a30c7…"
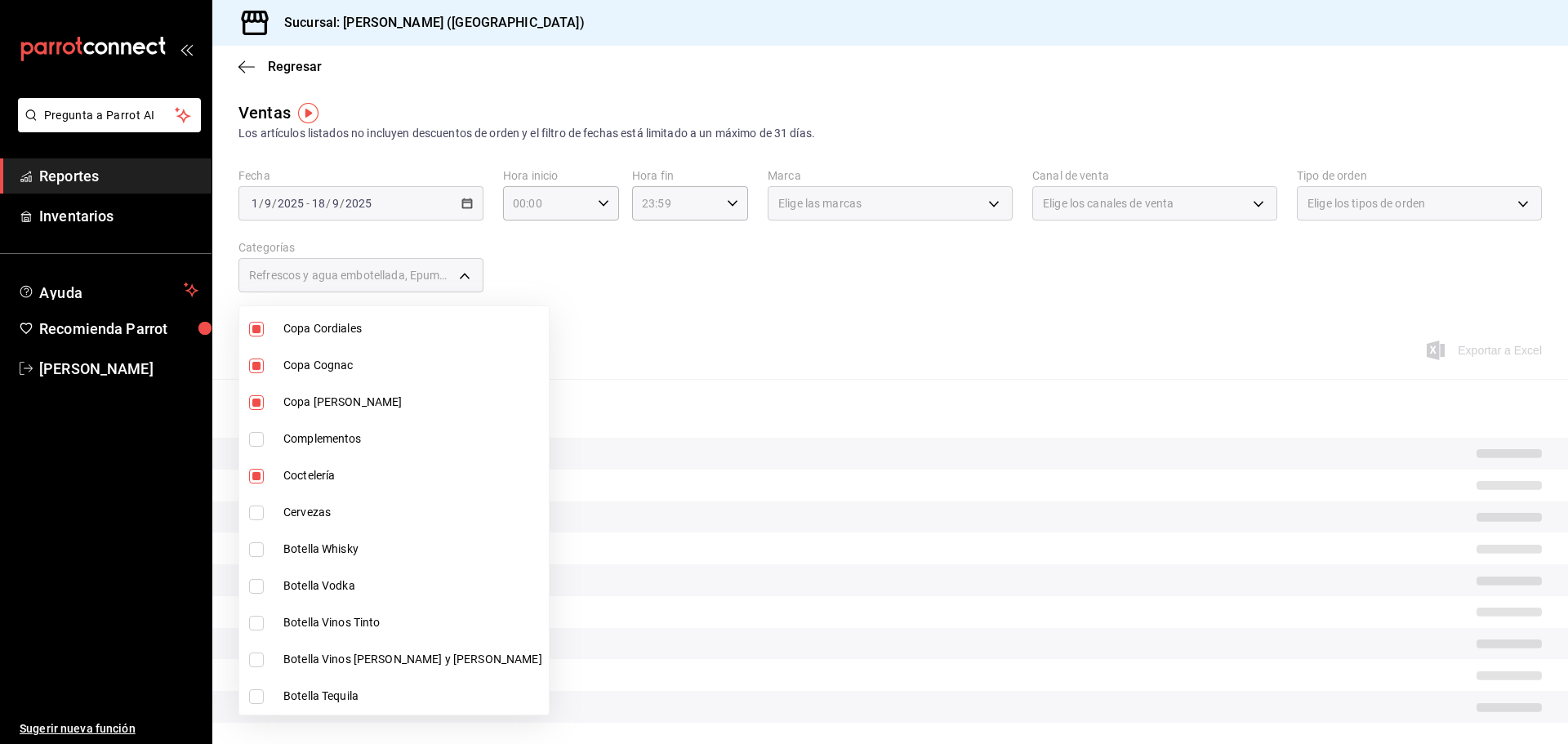
checkbox input "true"
click at [375, 555] on span "Botella Whisky" at bounding box center [412, 549] width 259 height 17
type input "0211dea7-b21b-445f-9094-81184aec1863,f2ea2aa3-e8be-44fc-bbc5-c45e08968c51,a30c7…"
checkbox input "true"
drag, startPoint x: 371, startPoint y: 585, endPoint x: 373, endPoint y: 622, distance: 37.1
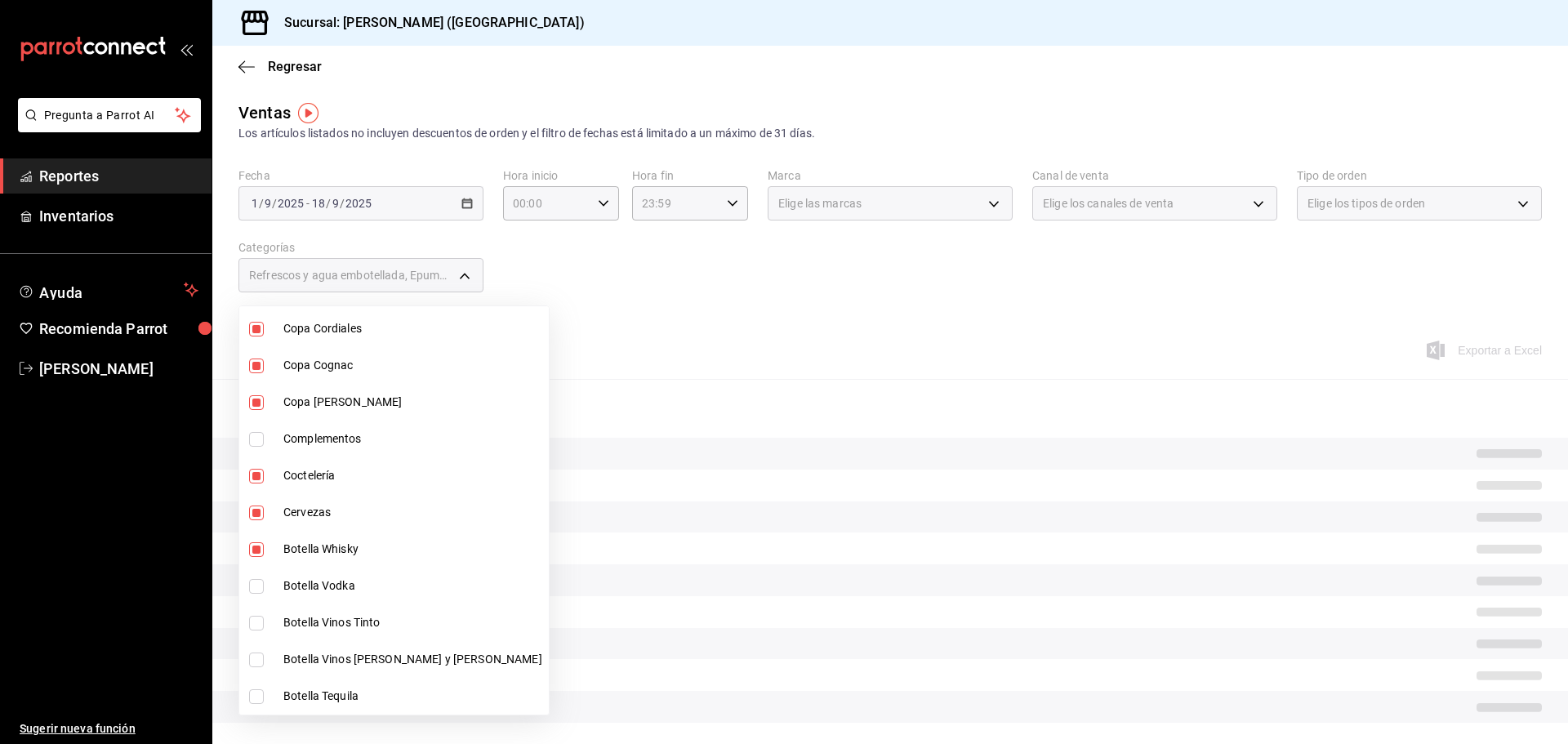
click at [371, 588] on span "Botella Vodka" at bounding box center [412, 586] width 259 height 17
type input "0211dea7-b21b-445f-9094-81184aec1863,f2ea2aa3-e8be-44fc-bbc5-c45e08968c51,a30c7…"
checkbox input "true"
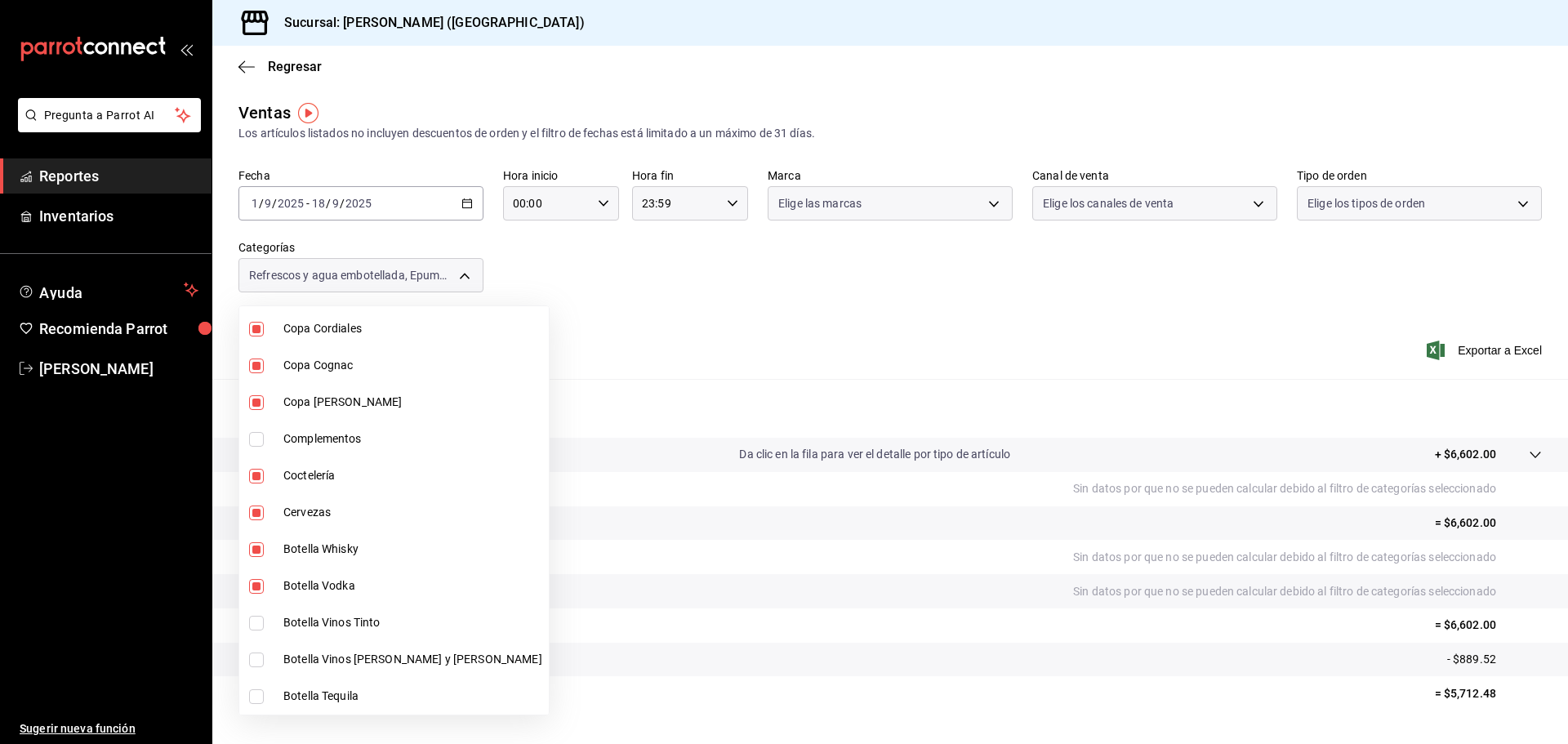
drag, startPoint x: 373, startPoint y: 622, endPoint x: 362, endPoint y: 662, distance: 41.5
click at [372, 634] on li "Botella Vinos Tinto" at bounding box center [394, 622] width 309 height 37
type input "0211dea7-b21b-445f-9094-81184aec1863,f2ea2aa3-e8be-44fc-bbc5-c45e08968c51,a30c7…"
checkbox input "true"
click at [365, 664] on span "Botella Vinos [PERSON_NAME] y [PERSON_NAME]" at bounding box center [412, 660] width 259 height 17
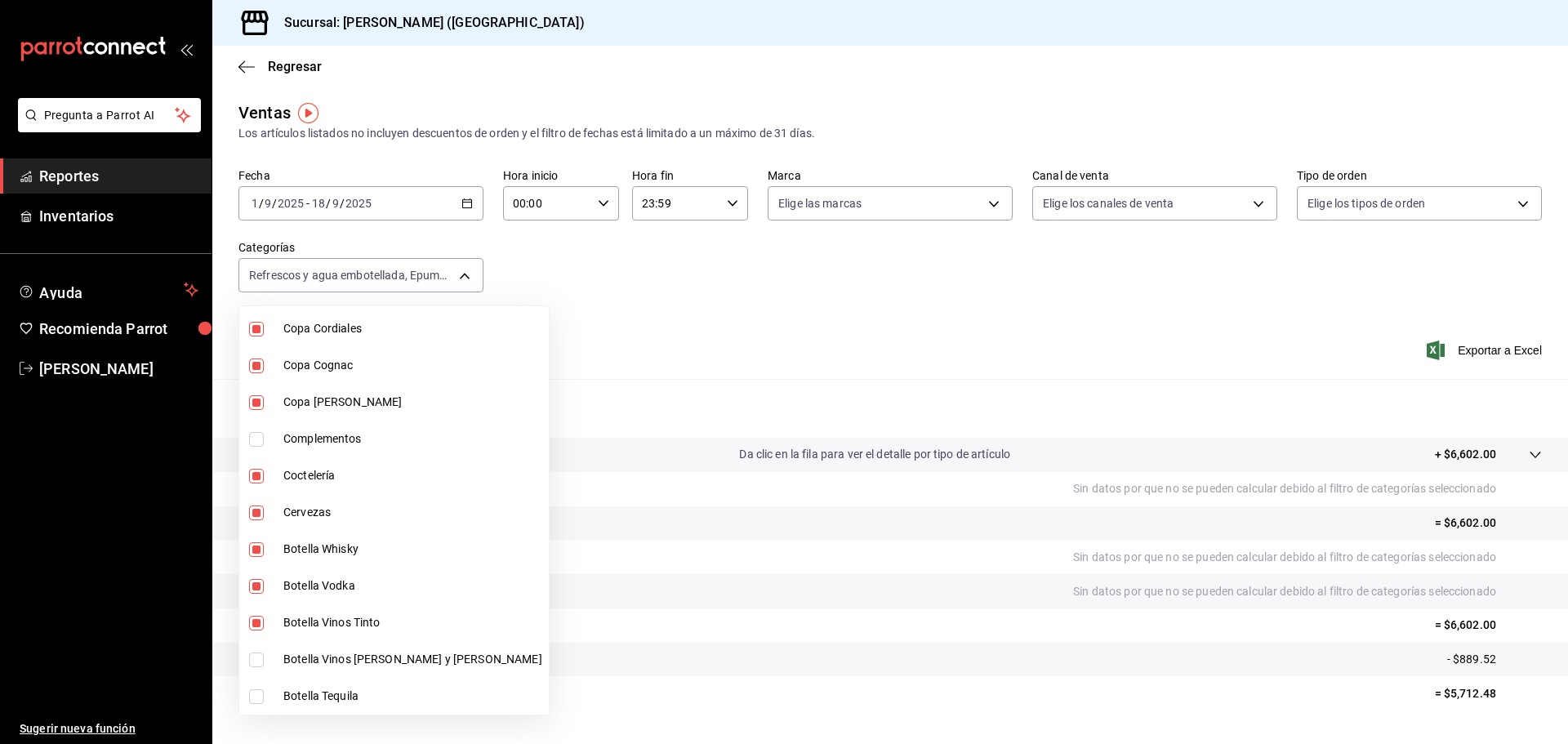
type input "0211dea7-b21b-445f-9094-81184aec1863,f2ea2aa3-e8be-44fc-bbc5-c45e08968c51,a30c7…"
checkbox input "true"
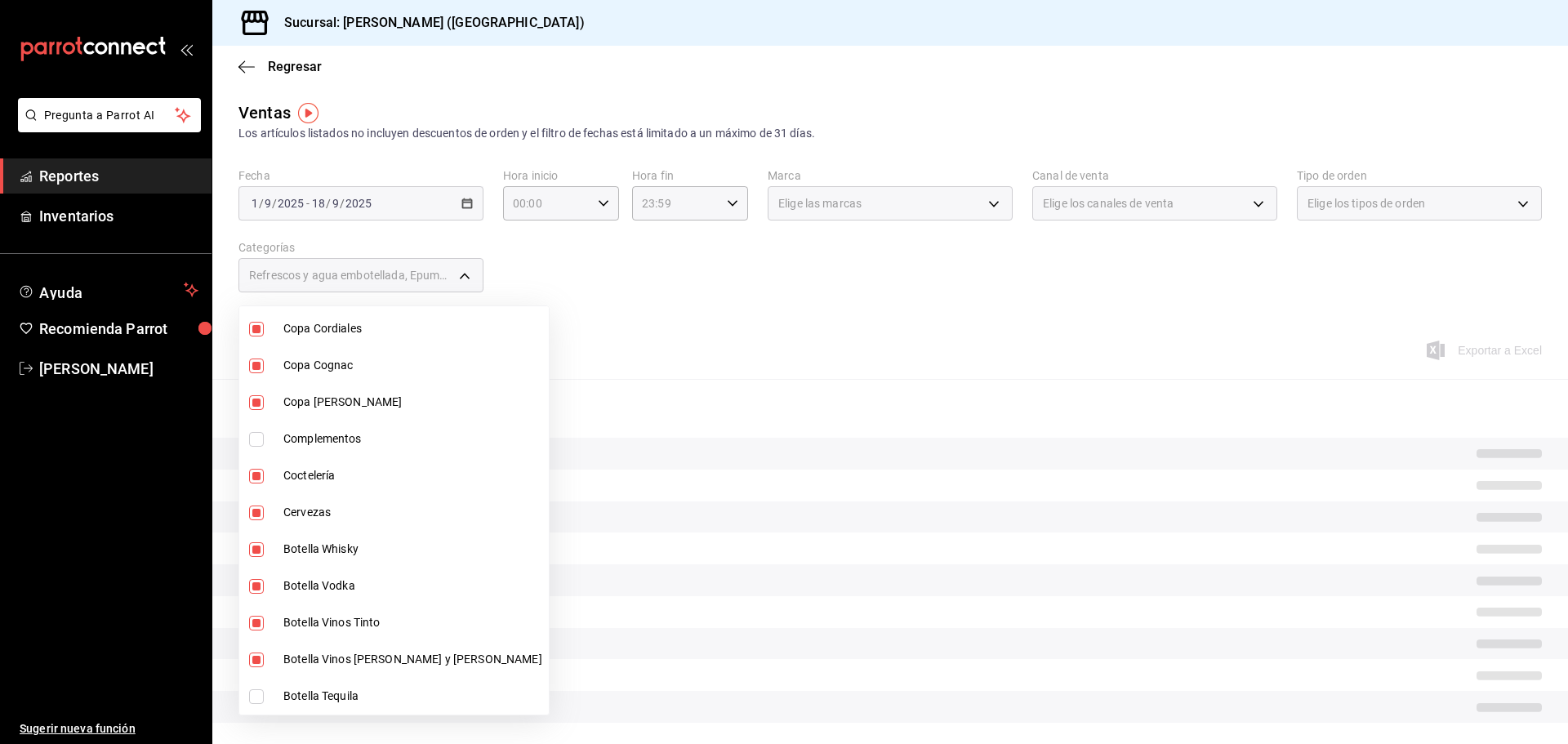
click at [359, 690] on span "Botella Tequila" at bounding box center [412, 696] width 259 height 17
type input "0211dea7-b21b-445f-9094-81184aec1863,f2ea2aa3-e8be-44fc-bbc5-c45e08968c51,a30c7…"
checkbox input "true"
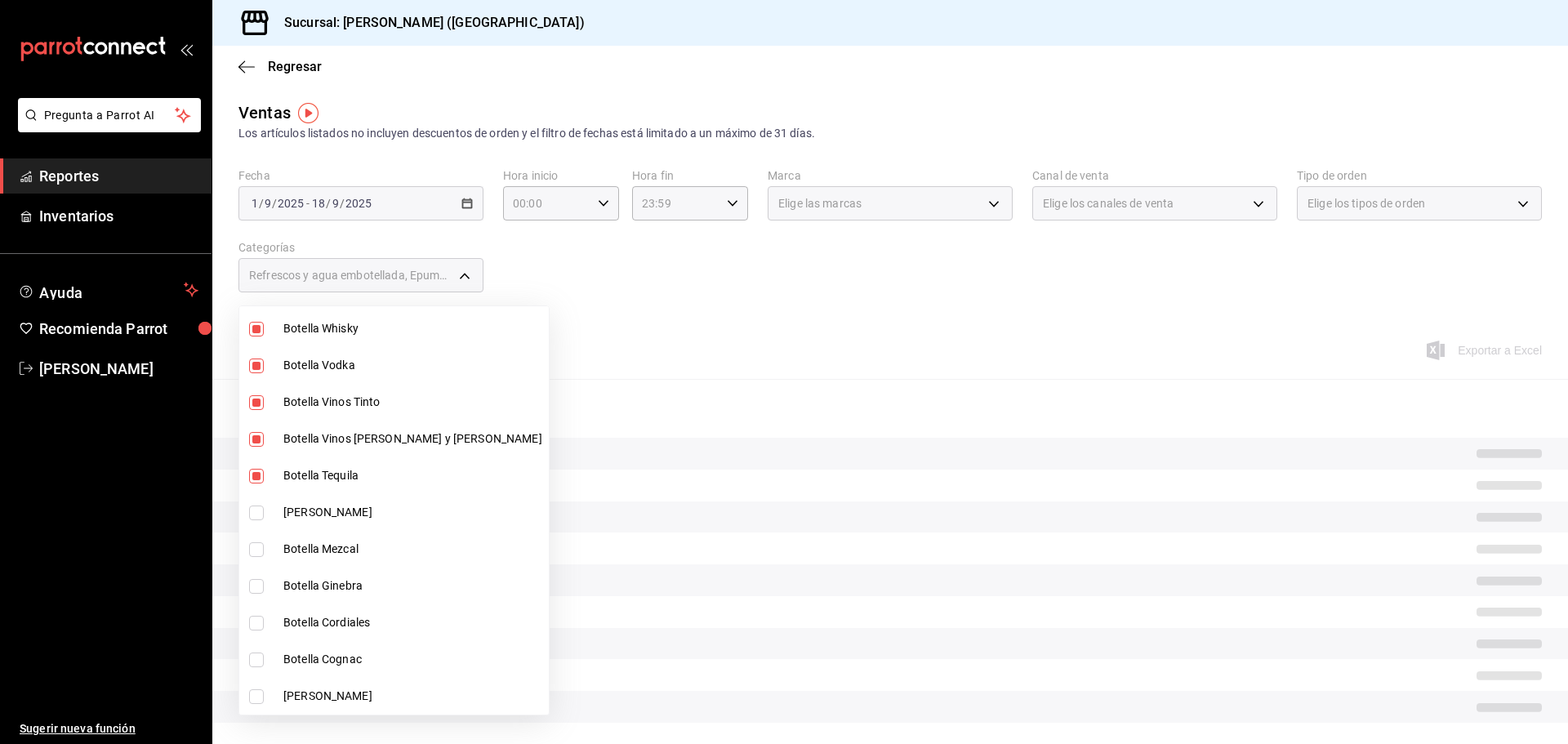
click at [360, 504] on span "[PERSON_NAME]" at bounding box center [412, 512] width 259 height 17
type input "0211dea7-b21b-445f-9094-81184aec1863,f2ea2aa3-e8be-44fc-bbc5-c45e08968c51,a30c7…"
checkbox input "true"
click at [366, 561] on li "Botella Mezcal" at bounding box center [394, 549] width 309 height 37
type input "0211dea7-b21b-445f-9094-81184aec1863,f2ea2aa3-e8be-44fc-bbc5-c45e08968c51,a30c7…"
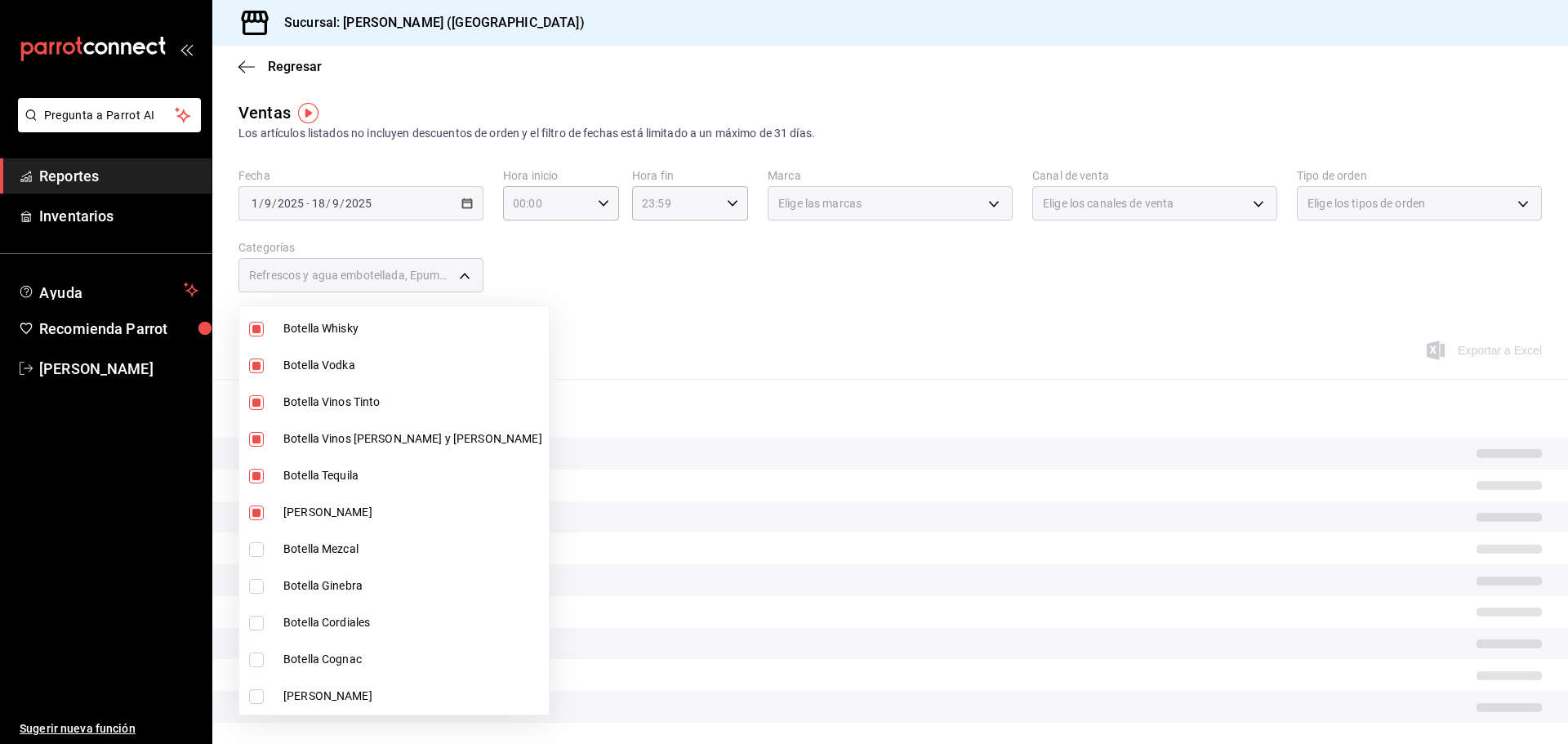
checkbox input "true"
click at [363, 579] on span "Botella Ginebra" at bounding box center [412, 586] width 259 height 17
type input "0211dea7-b21b-445f-9094-81184aec1863,f2ea2aa3-e8be-44fc-bbc5-c45e08968c51,a30c7…"
checkbox input "true"
drag, startPoint x: 374, startPoint y: 624, endPoint x: 375, endPoint y: 661, distance: 37.0
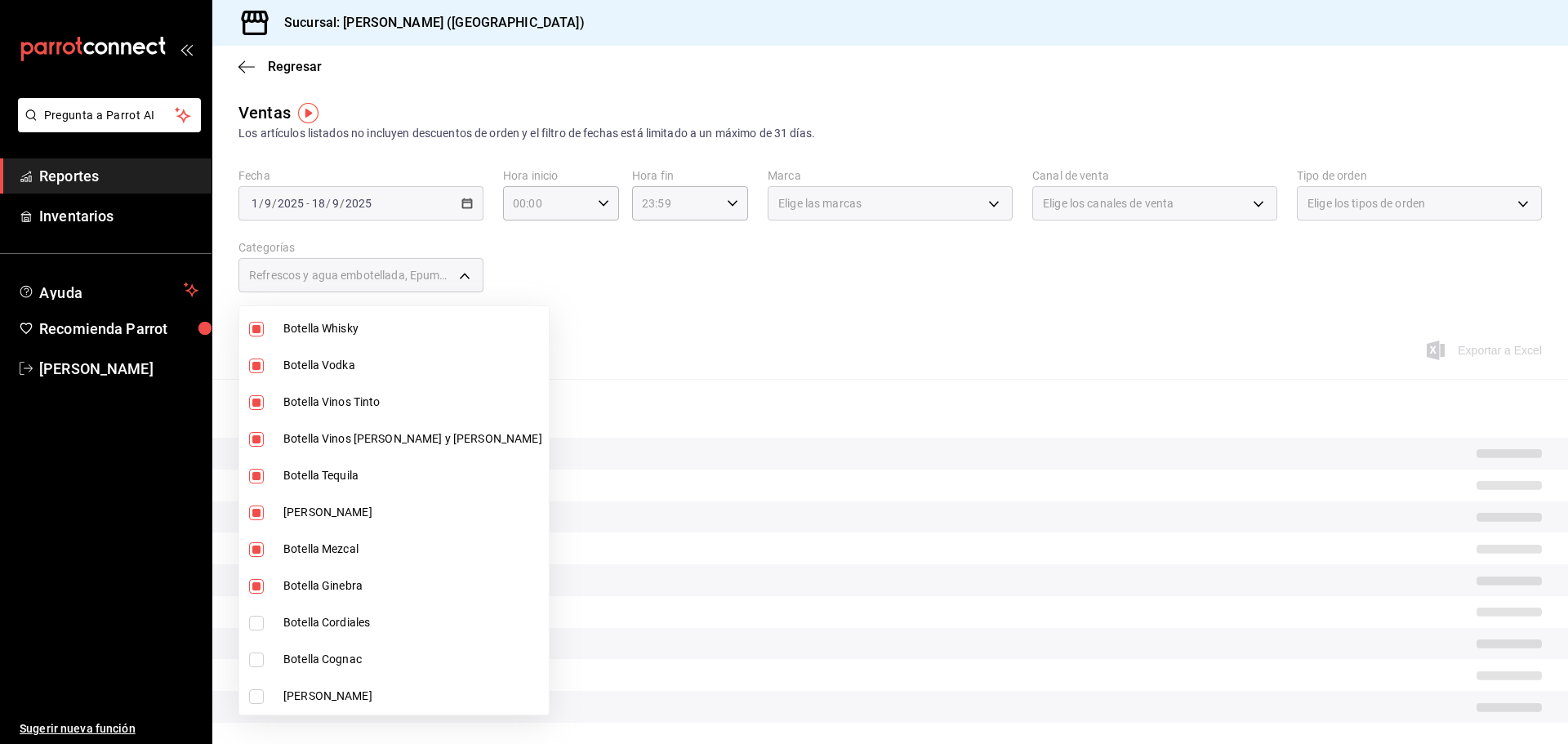
click at [374, 631] on span "Botella Cordiales" at bounding box center [412, 623] width 259 height 17
type input "0211dea7-b21b-445f-9094-81184aec1863,f2ea2aa3-e8be-44fc-bbc5-c45e08968c51,a30c7…"
checkbox input "true"
drag, startPoint x: 375, startPoint y: 661, endPoint x: 367, endPoint y: 703, distance: 42.8
click at [373, 668] on li "Botella Cognac" at bounding box center [394, 659] width 309 height 37
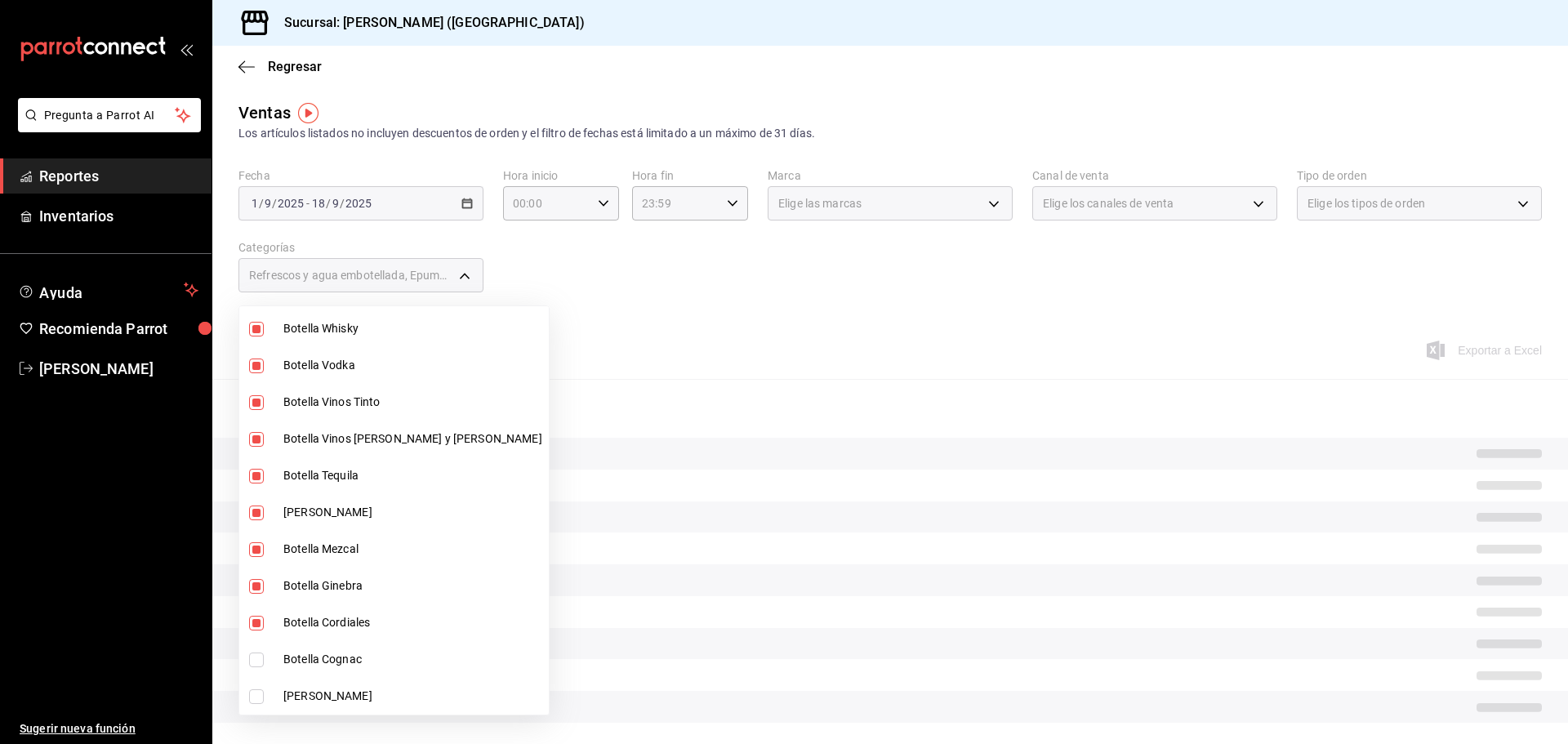
type input "0211dea7-b21b-445f-9094-81184aec1863,f2ea2aa3-e8be-44fc-bbc5-c45e08968c51,a30c7…"
checkbox input "true"
click at [367, 703] on span "[PERSON_NAME]" at bounding box center [412, 696] width 259 height 17
type input "0211dea7-b21b-445f-9094-81184aec1863,f2ea2aa3-e8be-44fc-bbc5-c45e08968c51,a30c7…"
checkbox input "true"
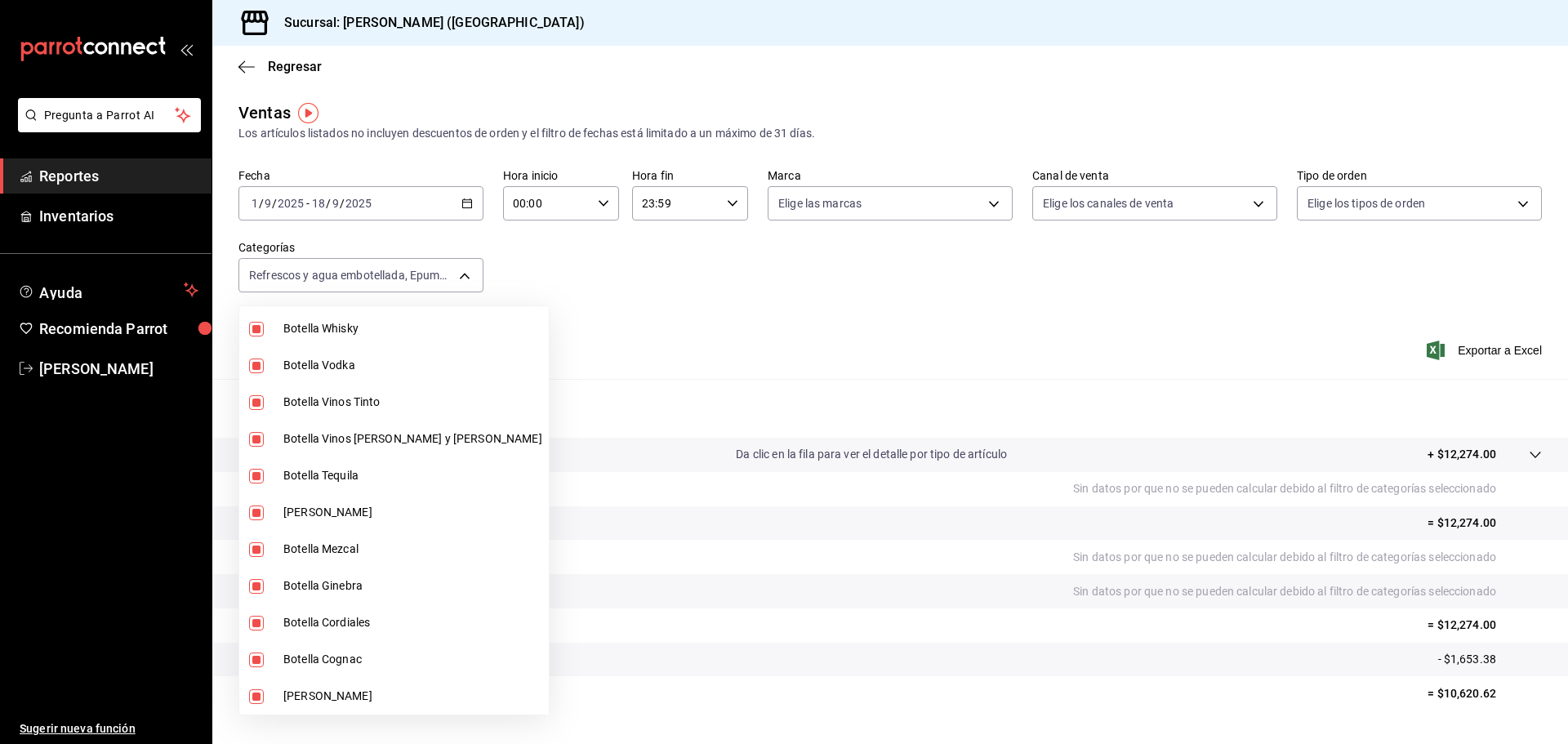
click at [686, 503] on div at bounding box center [784, 372] width 1568 height 744
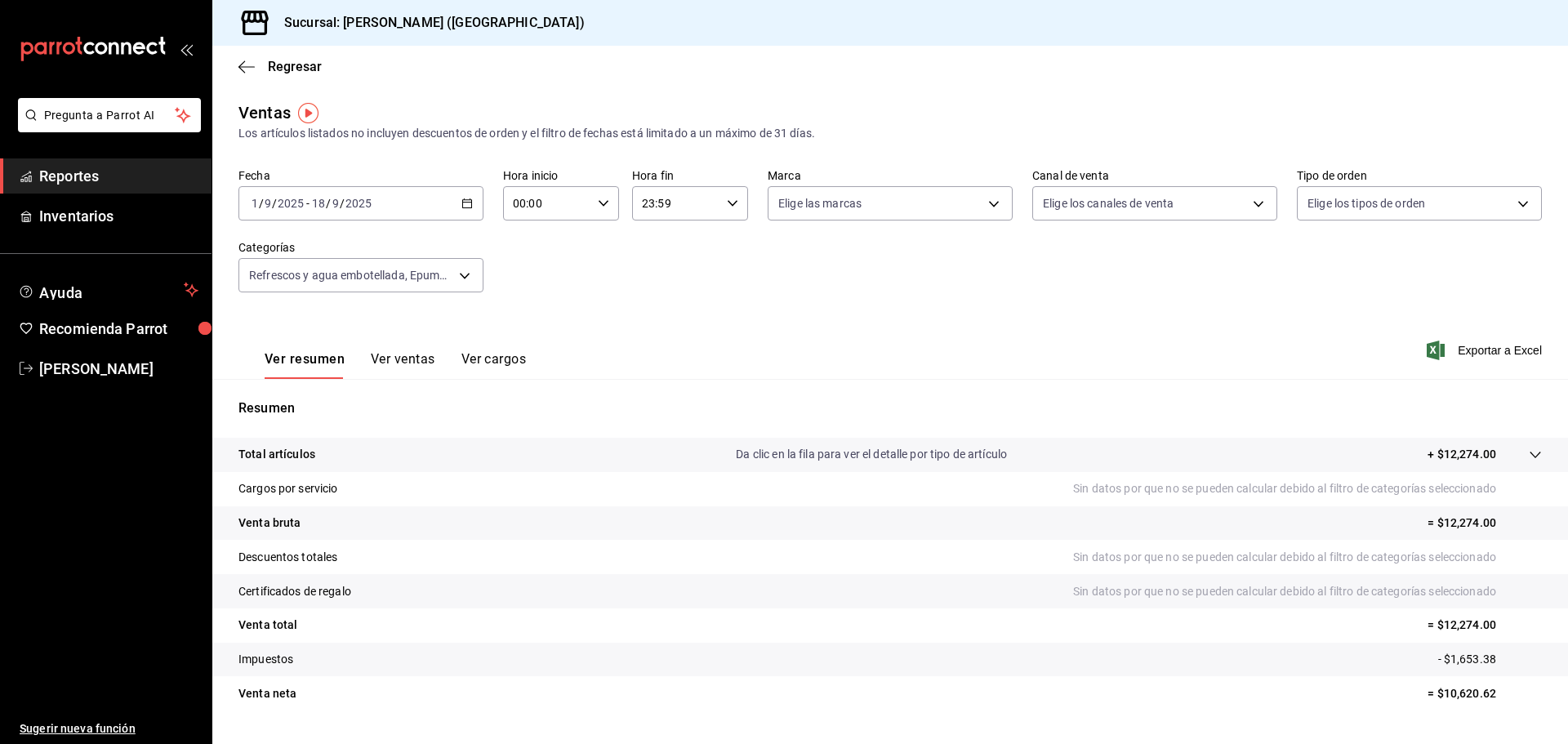
click at [406, 349] on div "Ver resumen Ver ventas Ver cargos" at bounding box center [382, 355] width 288 height 47
click at [404, 355] on button "Ver ventas" at bounding box center [403, 365] width 64 height 27
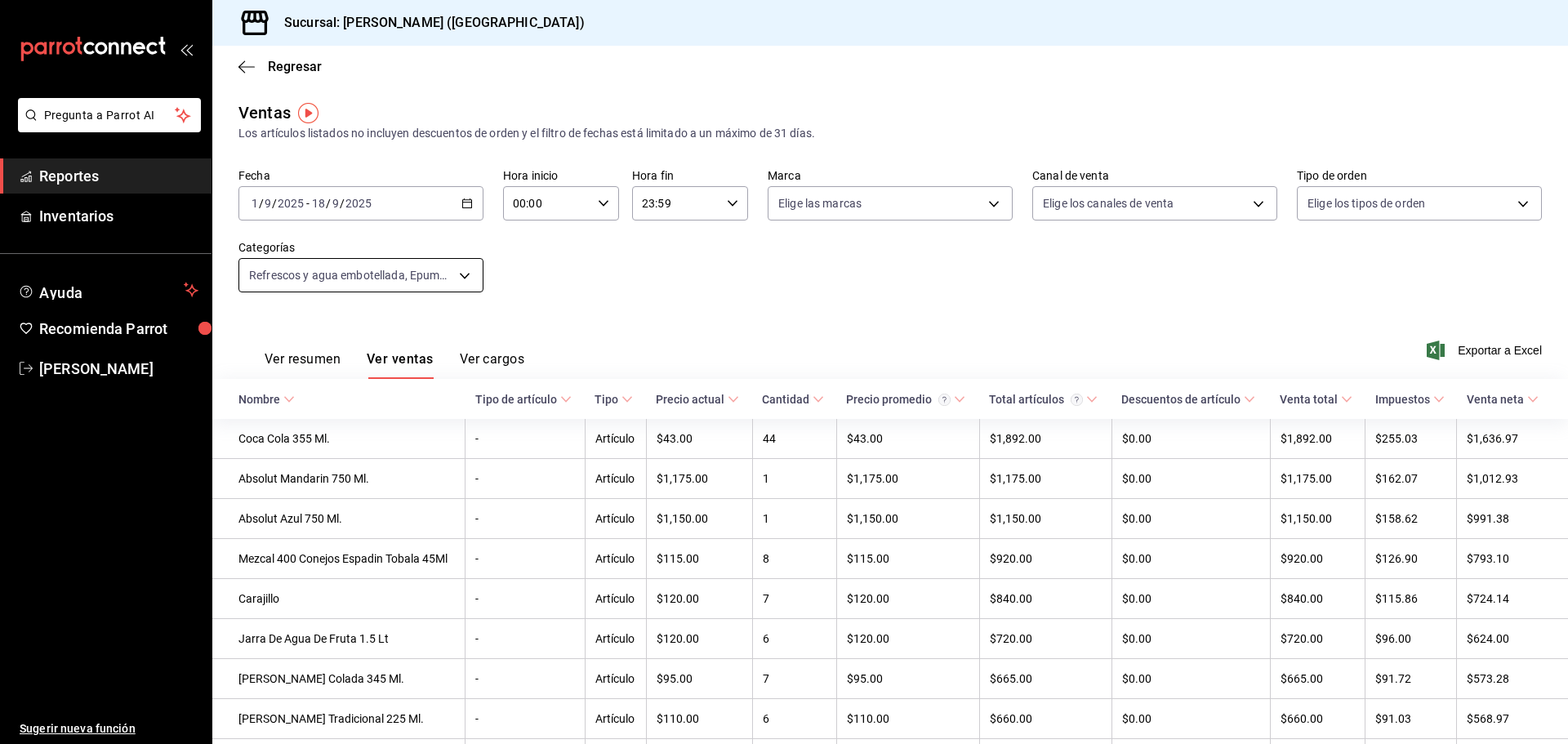
click at [463, 271] on body "Pregunta a Parrot AI Reportes Inventarios Ayuda Recomienda Parrot [PERSON_NAME]…" at bounding box center [784, 372] width 1568 height 744
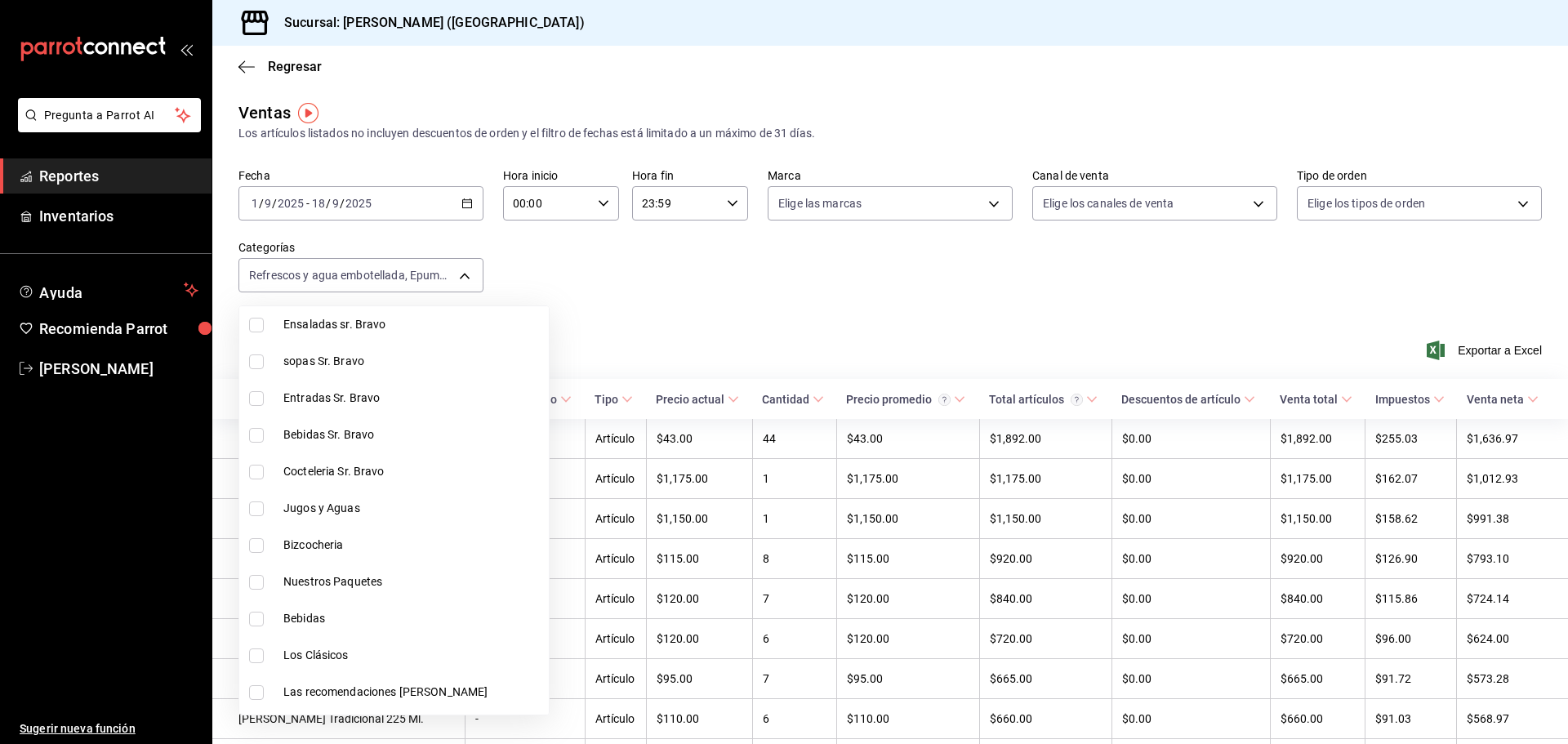
scroll to position [653, 0]
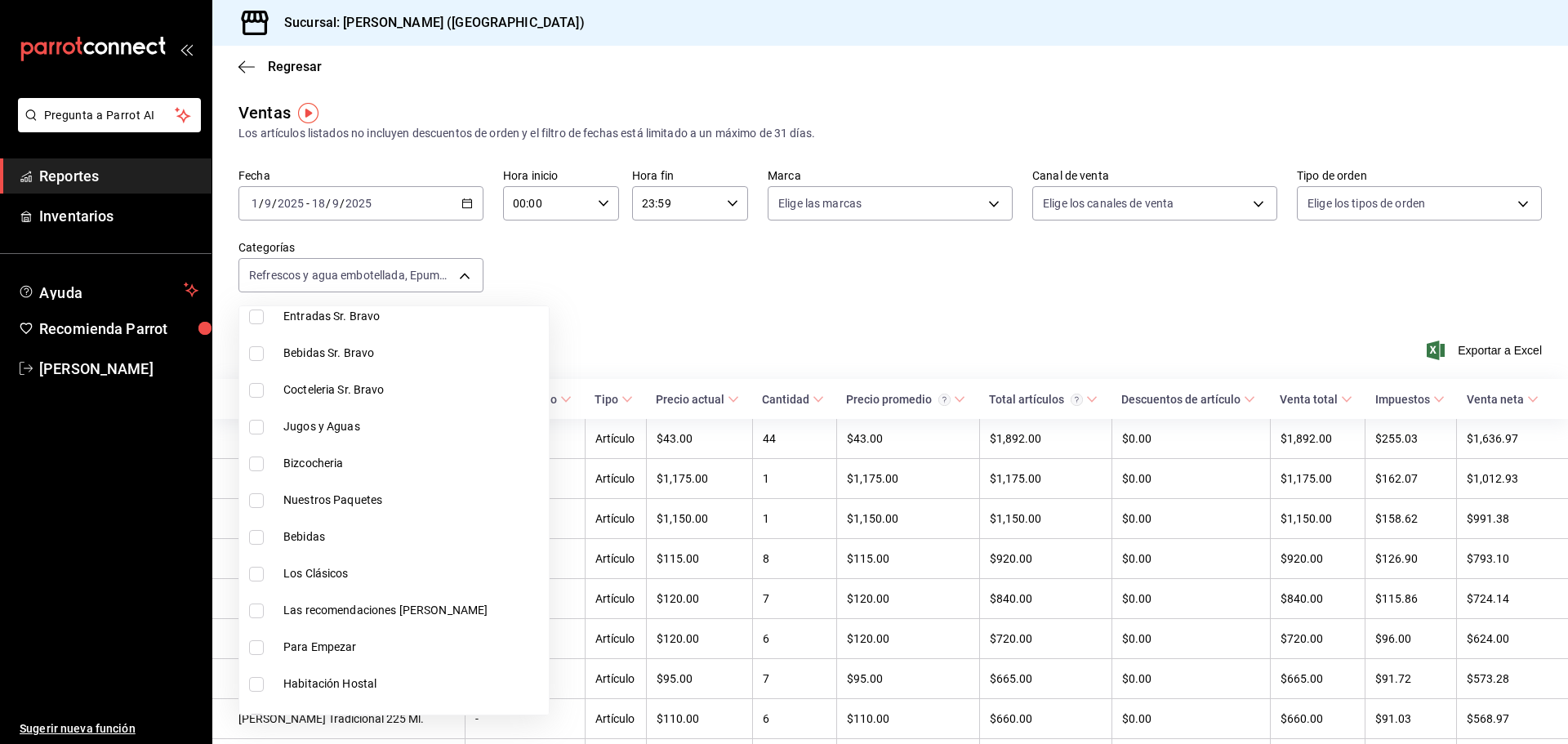
click at [375, 387] on span "Cocteleria Sr. Bravo" at bounding box center [412, 390] width 259 height 17
type input "0211dea7-b21b-445f-9094-81184aec1863,f2ea2aa3-e8be-44fc-bbc5-c45e08968c51,a30c7…"
checkbox input "true"
click at [363, 417] on li "Jugos y Aguas" at bounding box center [394, 426] width 309 height 37
type input "0211dea7-b21b-445f-9094-81184aec1863,f2ea2aa3-e8be-44fc-bbc5-c45e08968c51,a30c7…"
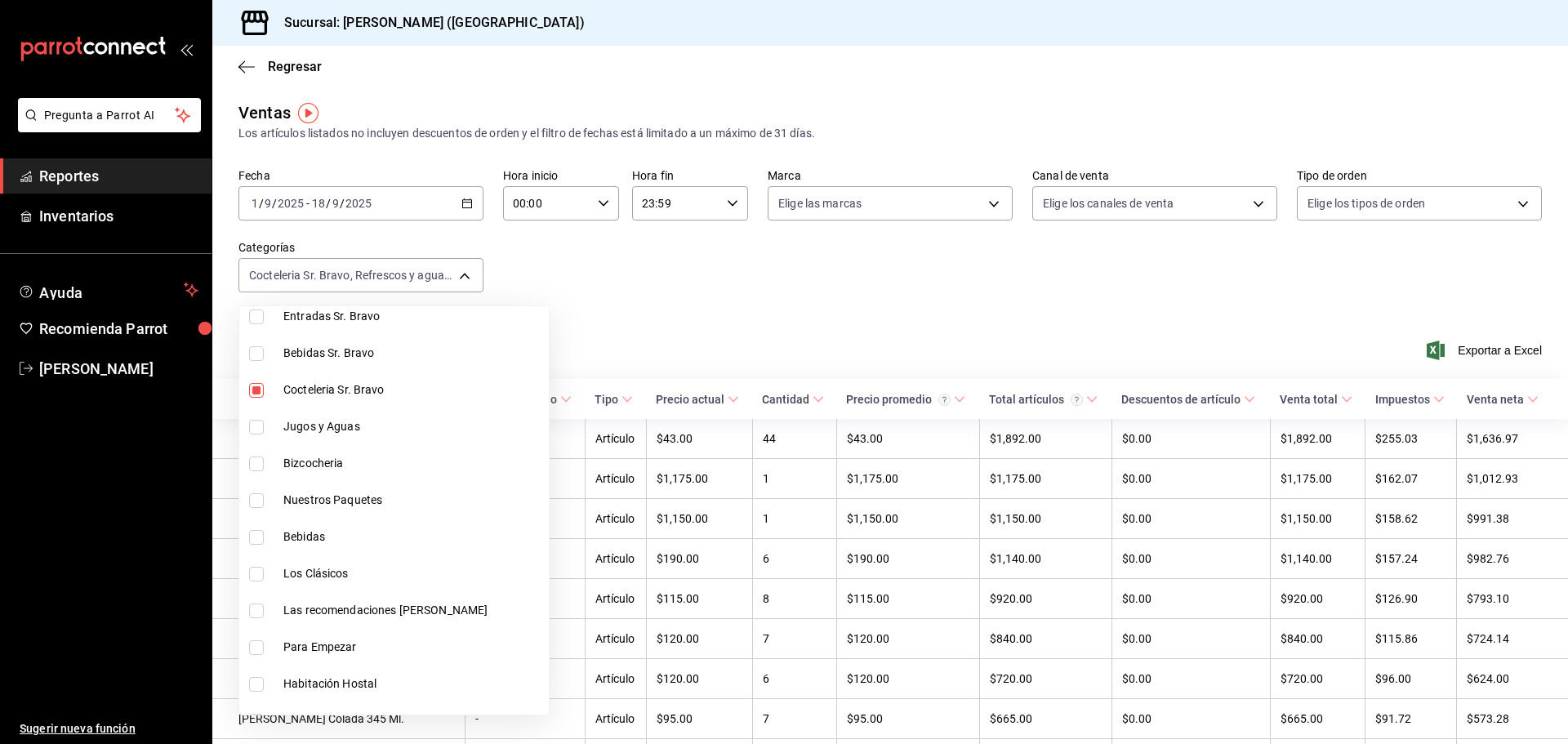
checkbox input "true"
click at [365, 537] on span "Bebidas" at bounding box center [412, 537] width 259 height 17
type input "0211dea7-b21b-445f-9094-81184aec1863,f2ea2aa3-e8be-44fc-bbc5-c45e08968c51,a30c7…"
checkbox input "true"
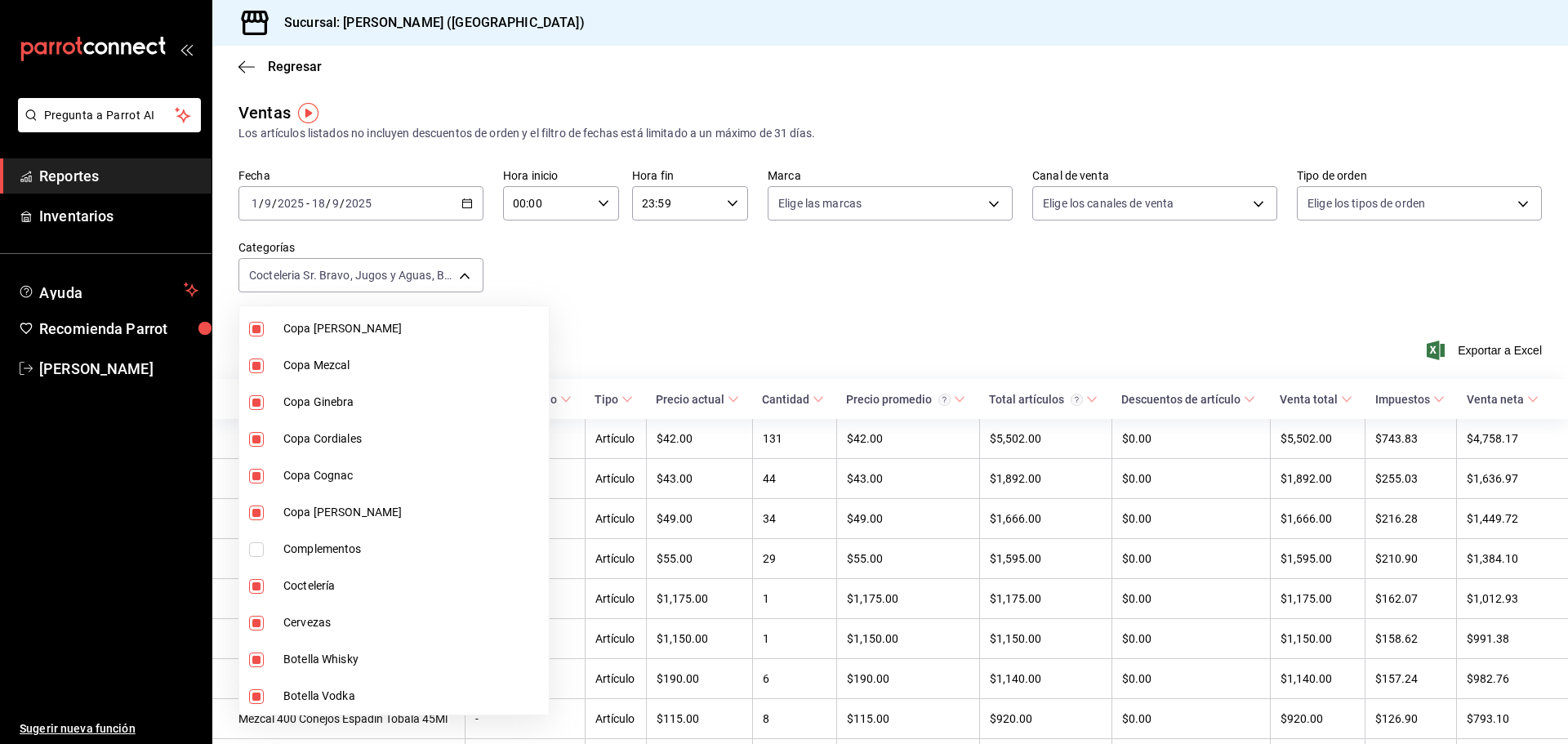
scroll to position [2286, 0]
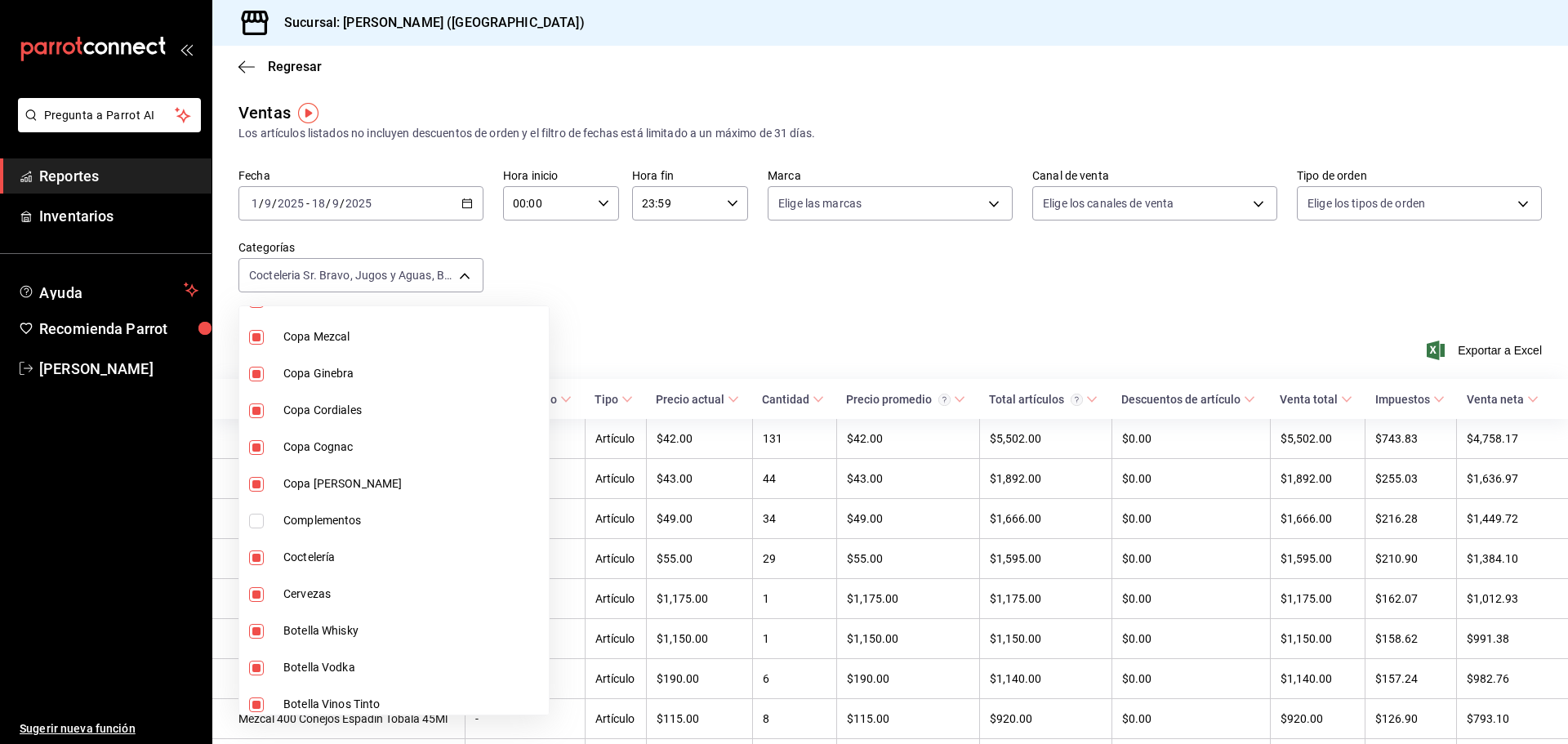
click at [706, 287] on div at bounding box center [784, 372] width 1568 height 744
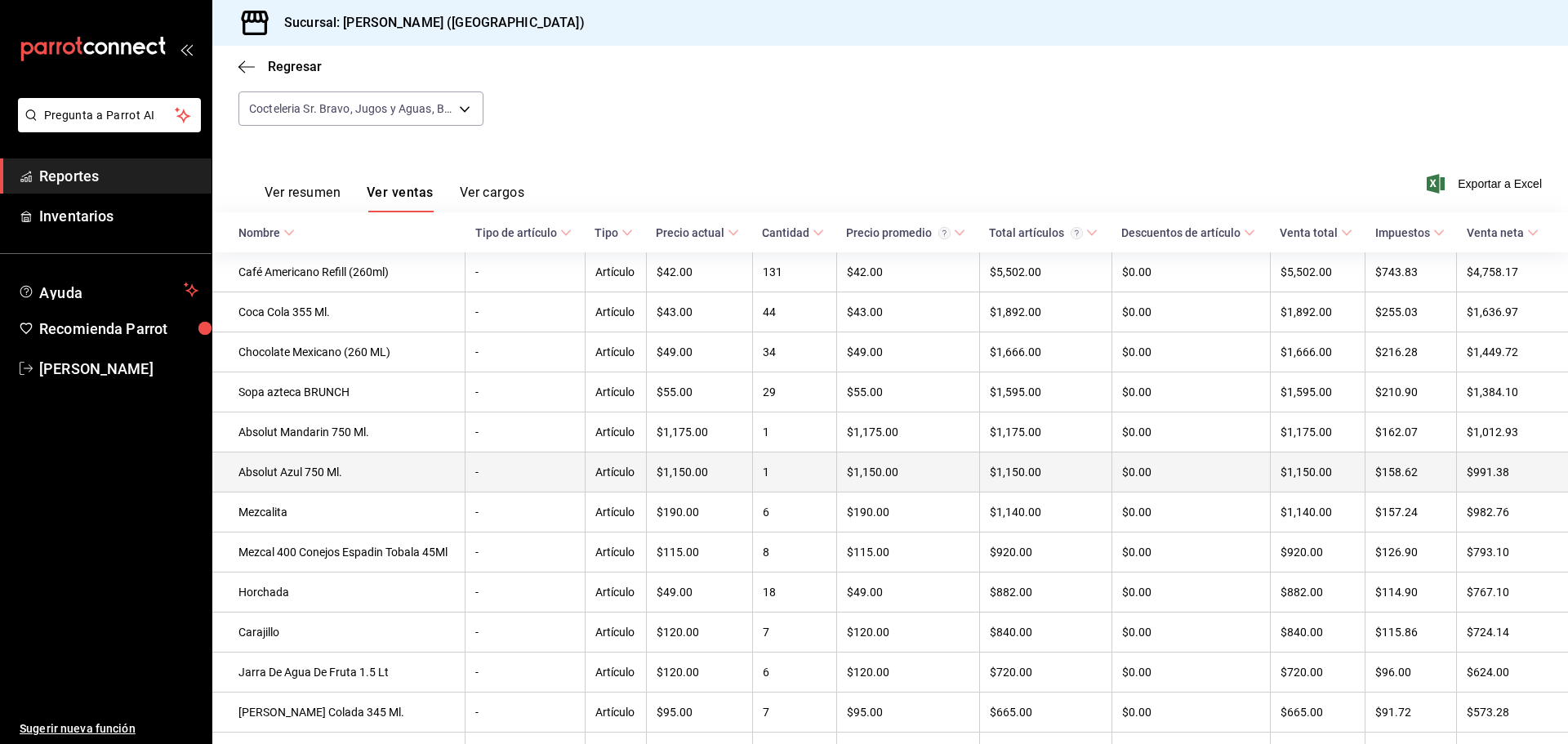
scroll to position [248, 0]
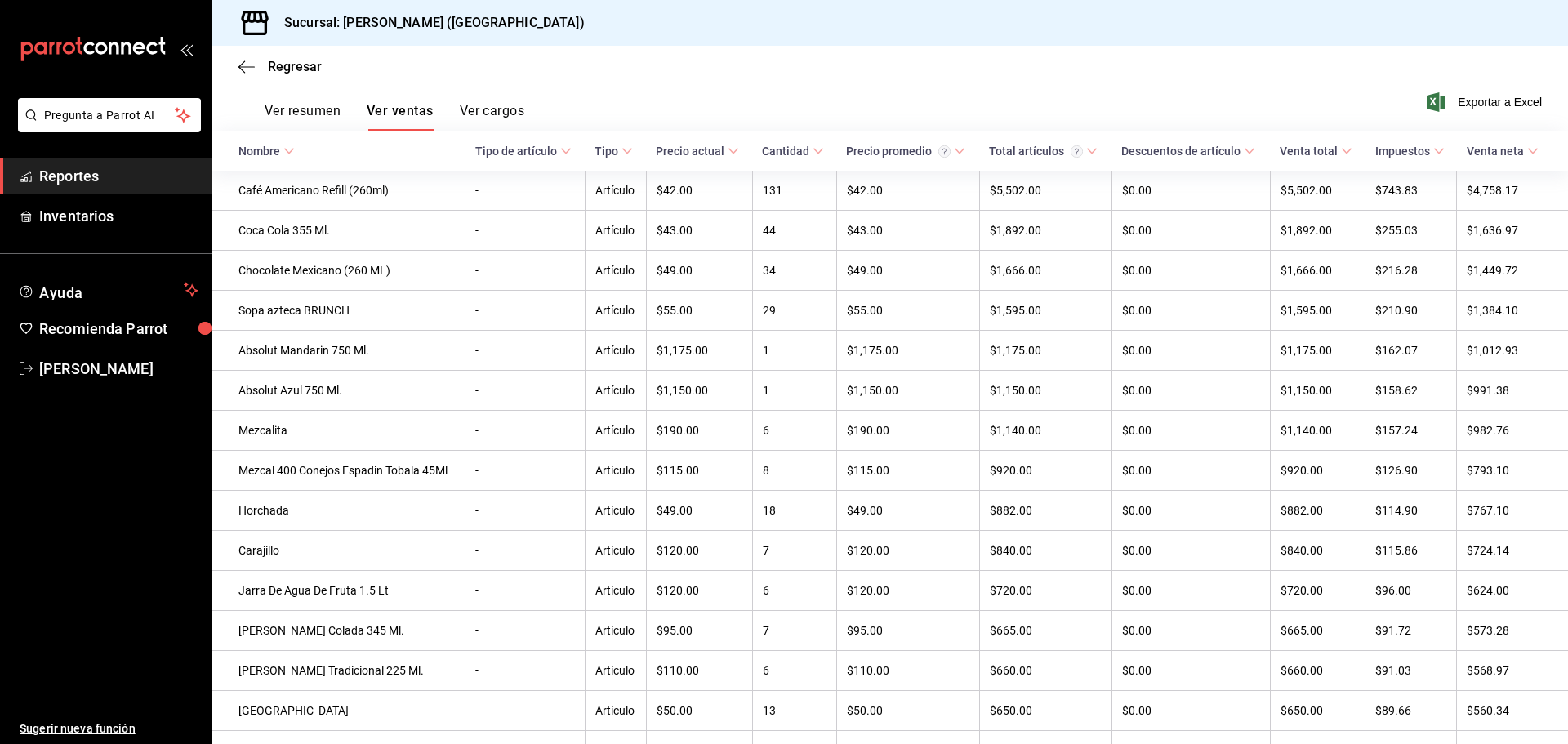
drag, startPoint x: 996, startPoint y: 102, endPoint x: 998, endPoint y: 117, distance: 15.1
click at [998, 116] on div "Ver resumen Ver ventas Ver cargos Exportar a Excel" at bounding box center [890, 97] width 1356 height 67
click at [251, 65] on icon "button" at bounding box center [247, 66] width 16 height 15
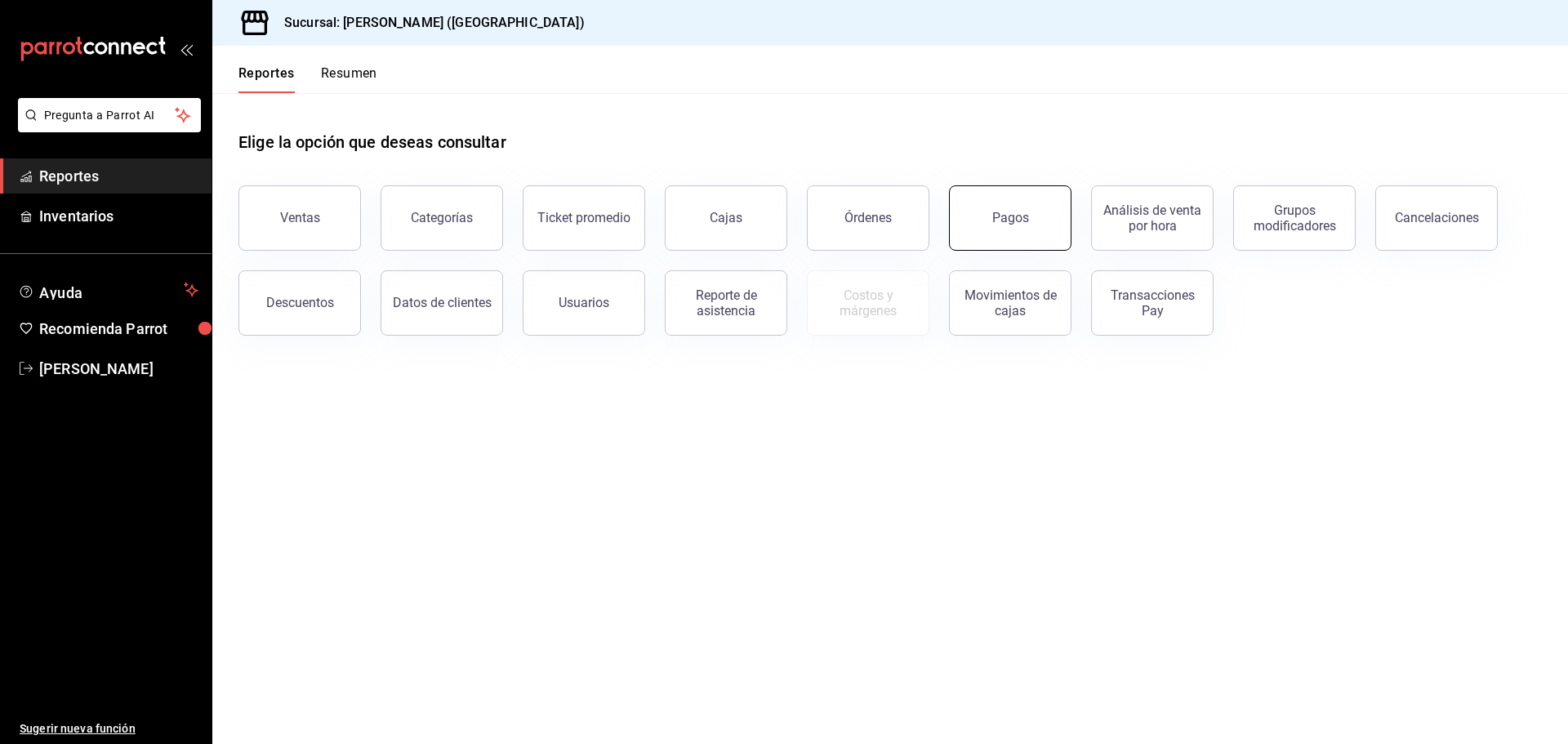
click at [1030, 211] on button "Pagos" at bounding box center [1010, 218] width 123 height 65
